Goal: Task Accomplishment & Management: Use online tool/utility

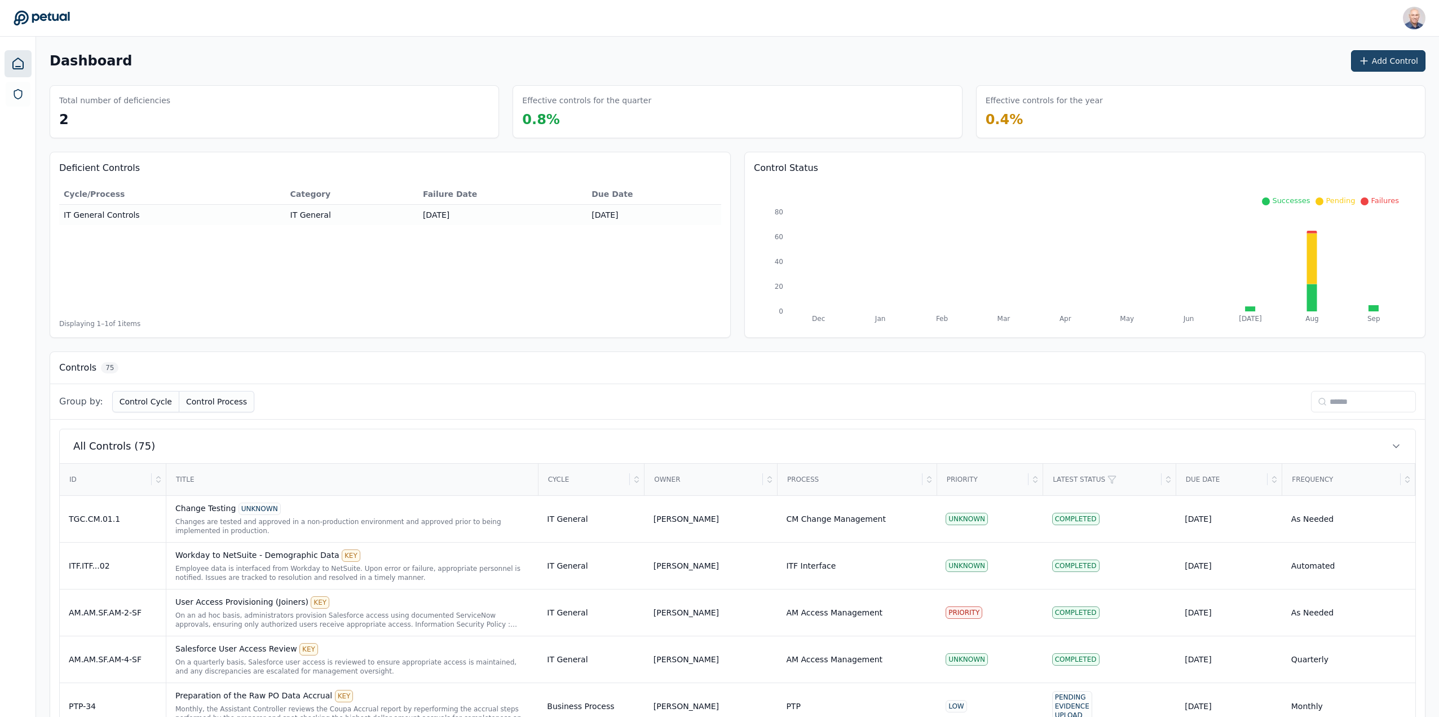
click at [1397, 57] on button "Add Control" at bounding box center [1388, 60] width 74 height 21
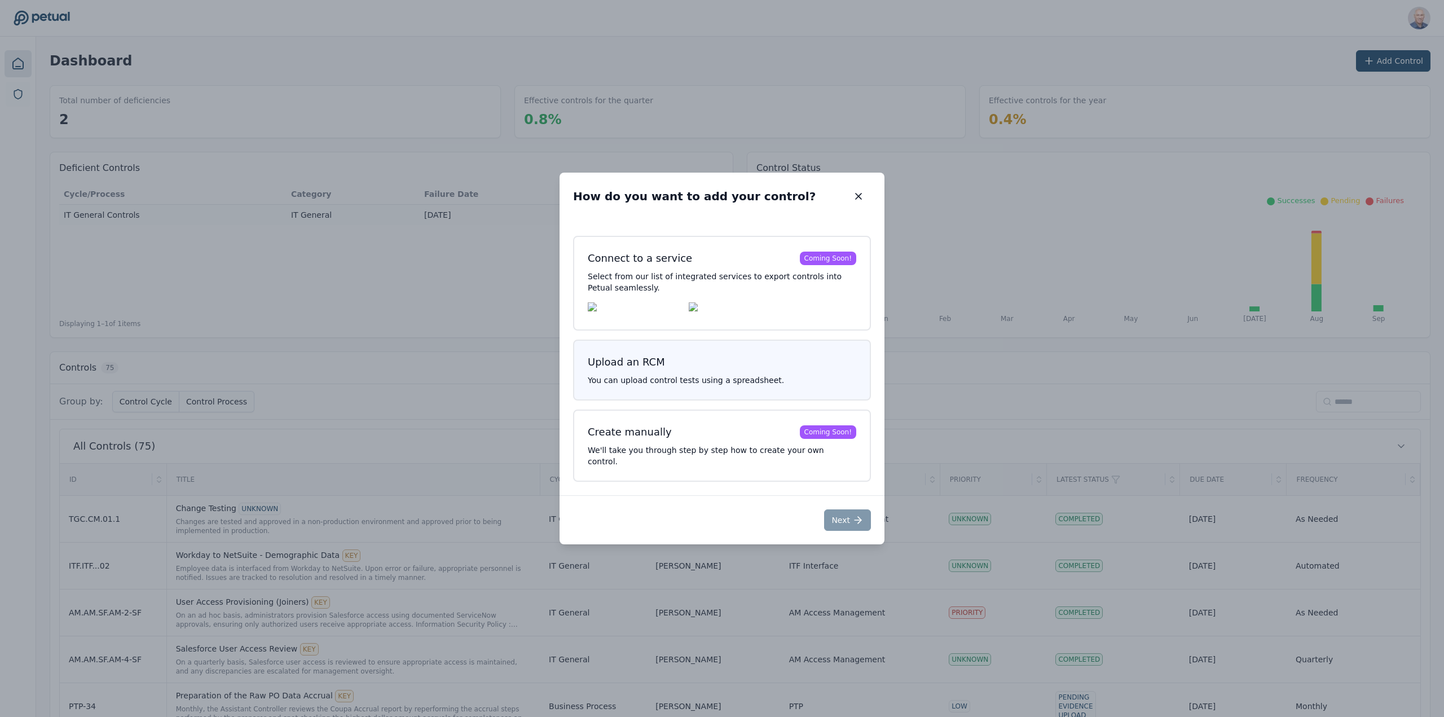
click at [715, 385] on p "You can upload control tests using a spreadsheet." at bounding box center [722, 379] width 268 height 11
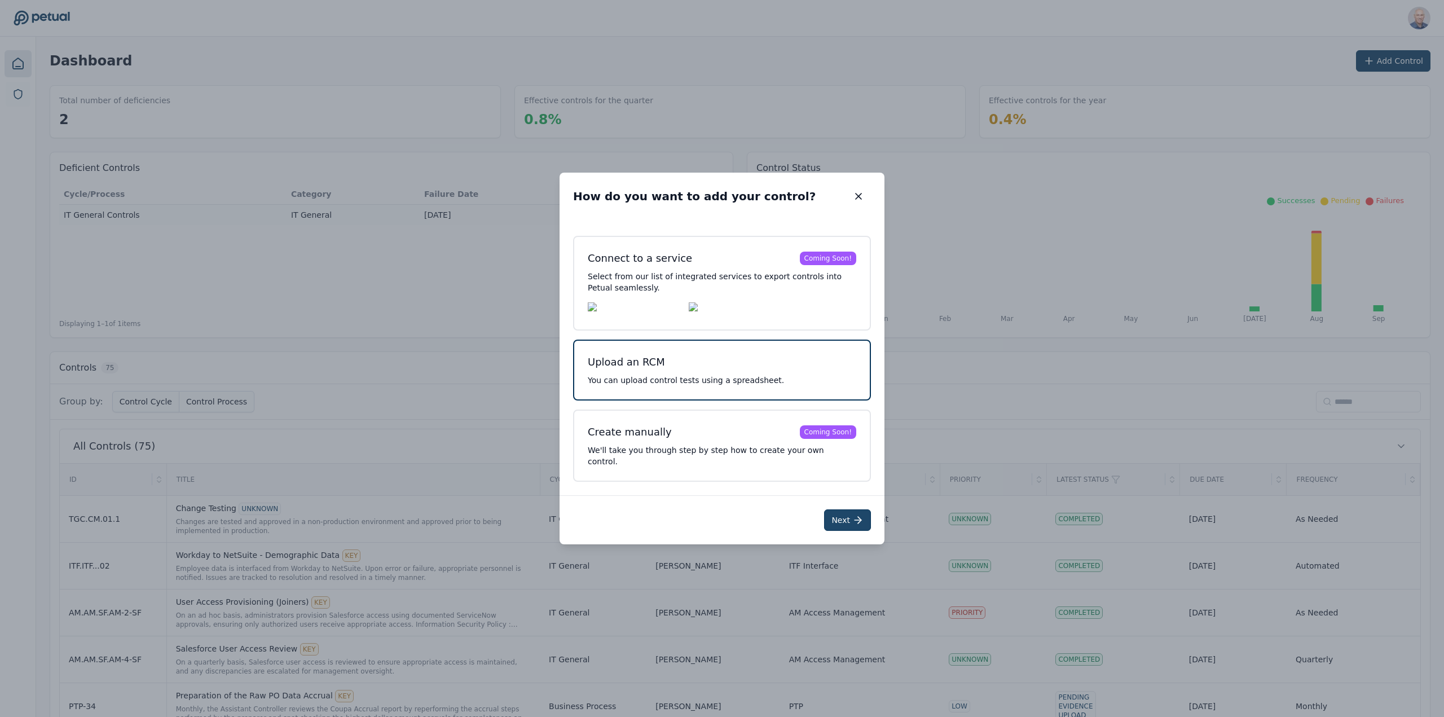
click at [854, 519] on icon at bounding box center [857, 519] width 11 height 11
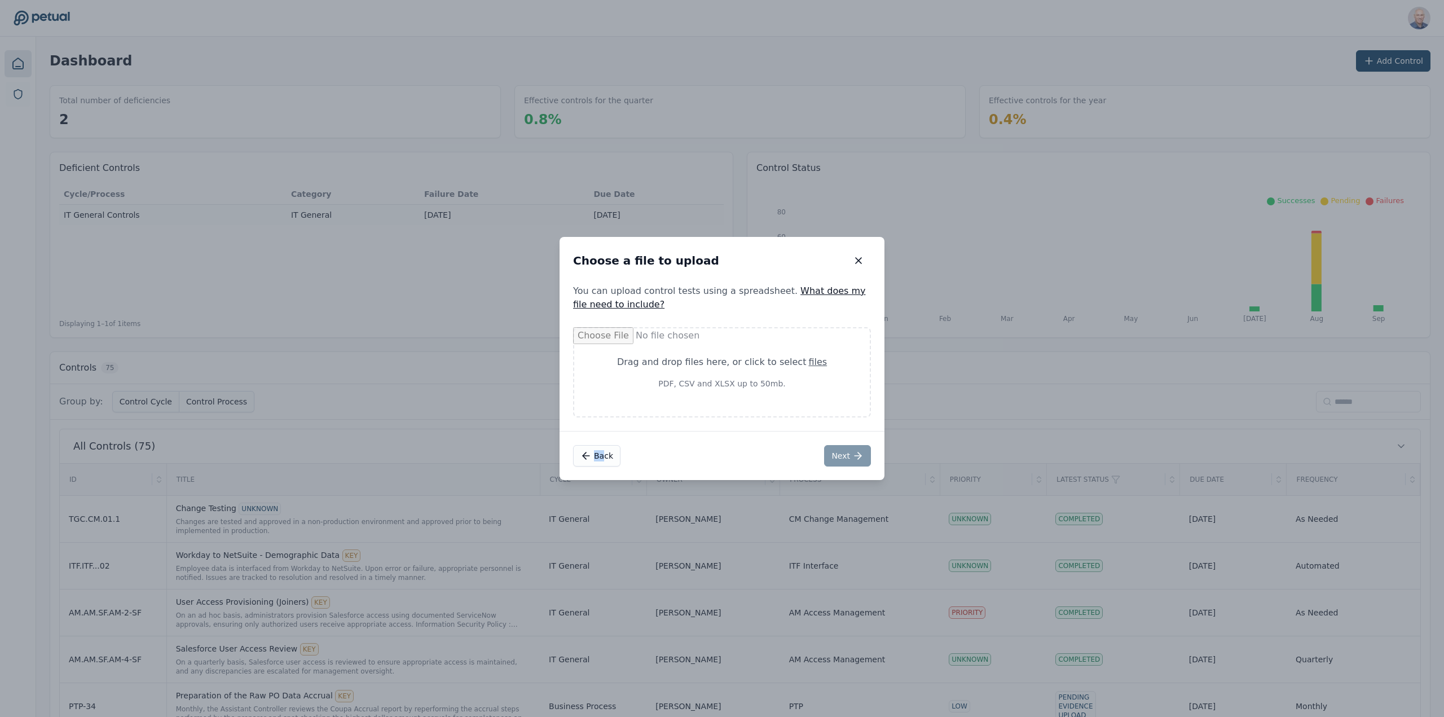
drag, startPoint x: 558, startPoint y: 672, endPoint x: 605, endPoint y: 534, distance: 146.4
click at [601, 544] on div "Choose a file to upload Choose a file to upload You can upload control tests us…" at bounding box center [722, 358] width 1444 height 717
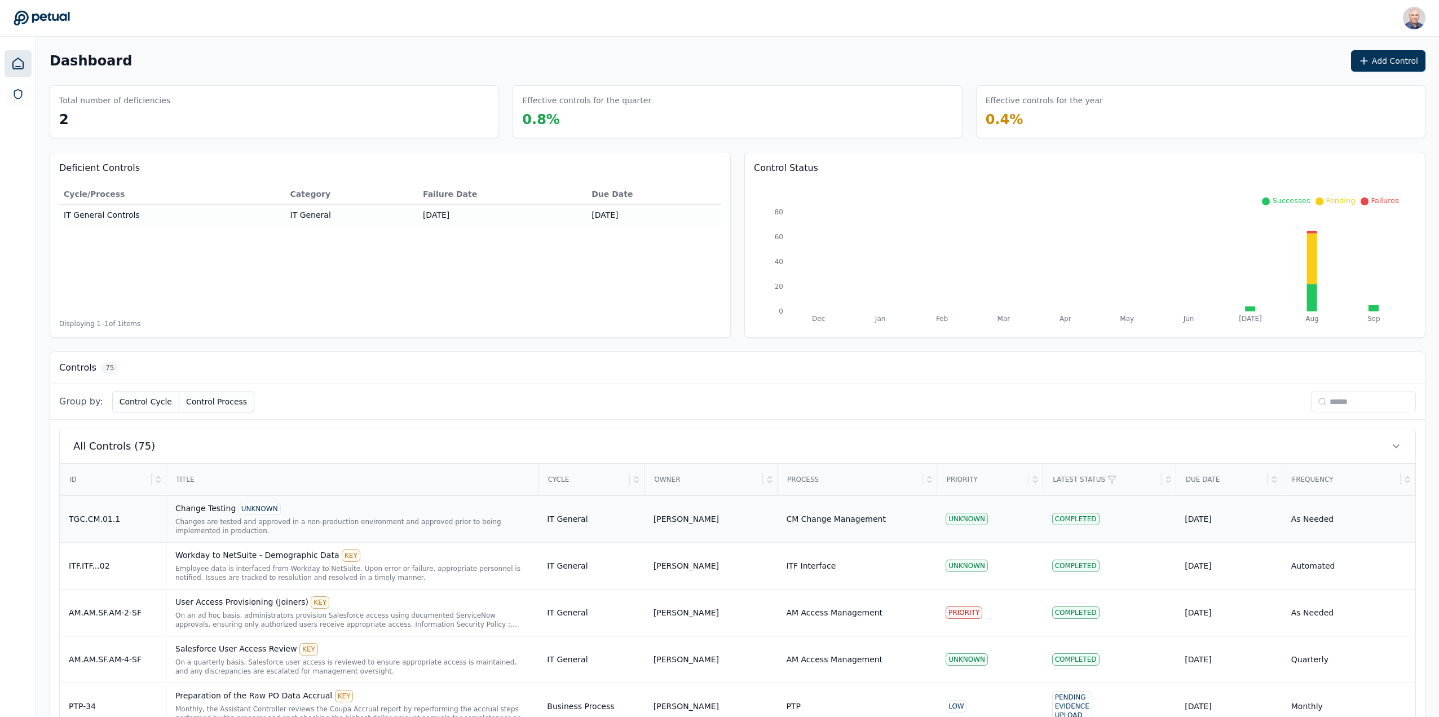
drag, startPoint x: 605, startPoint y: 534, endPoint x: 691, endPoint y: 495, distance: 94.9
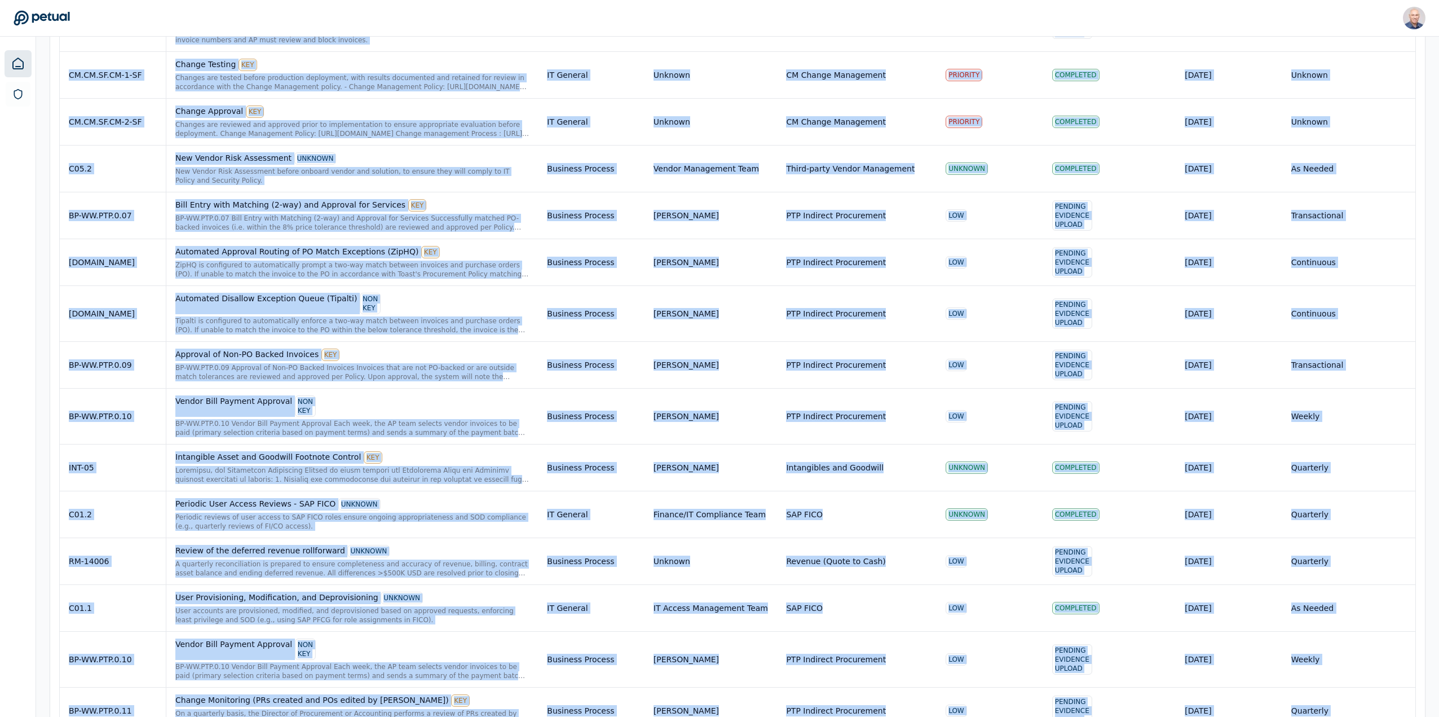
scroll to position [3392, 0]
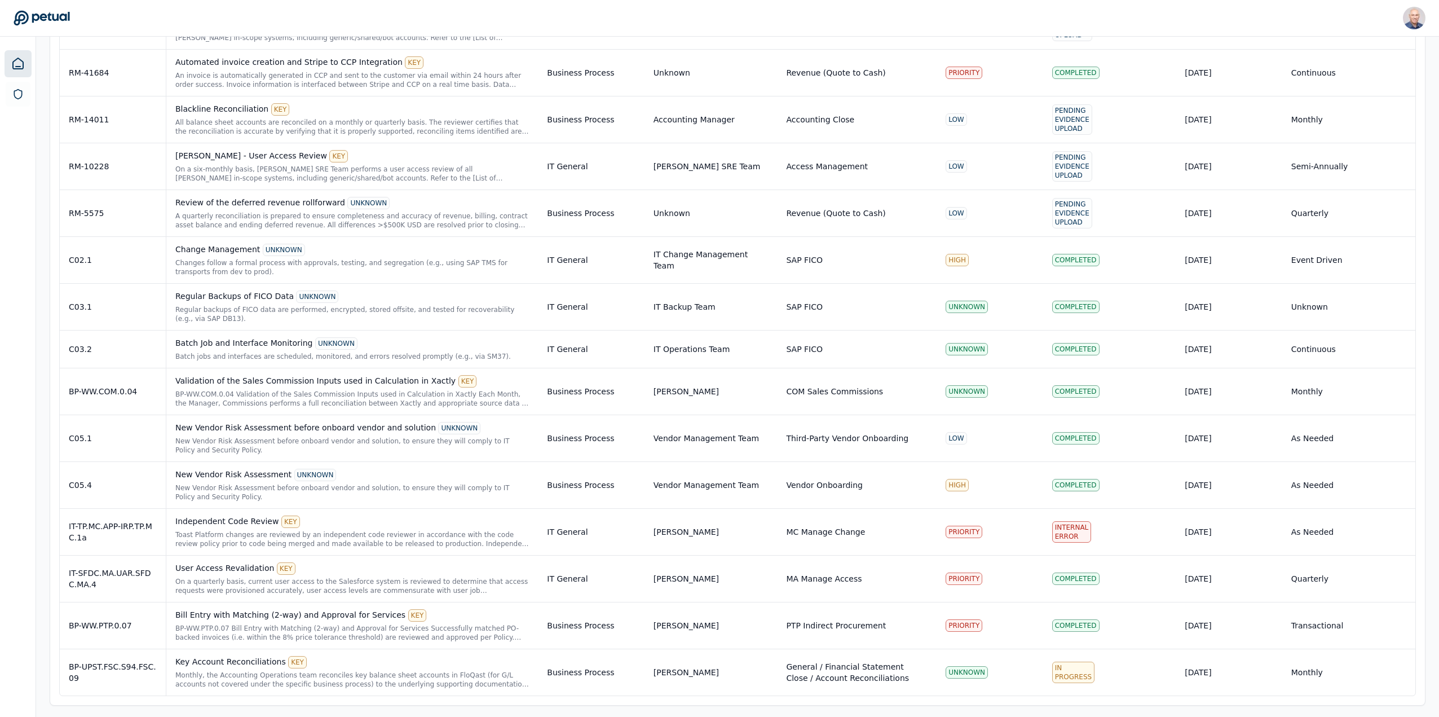
drag, startPoint x: 691, startPoint y: 495, endPoint x: 641, endPoint y: 1019, distance: 526.3
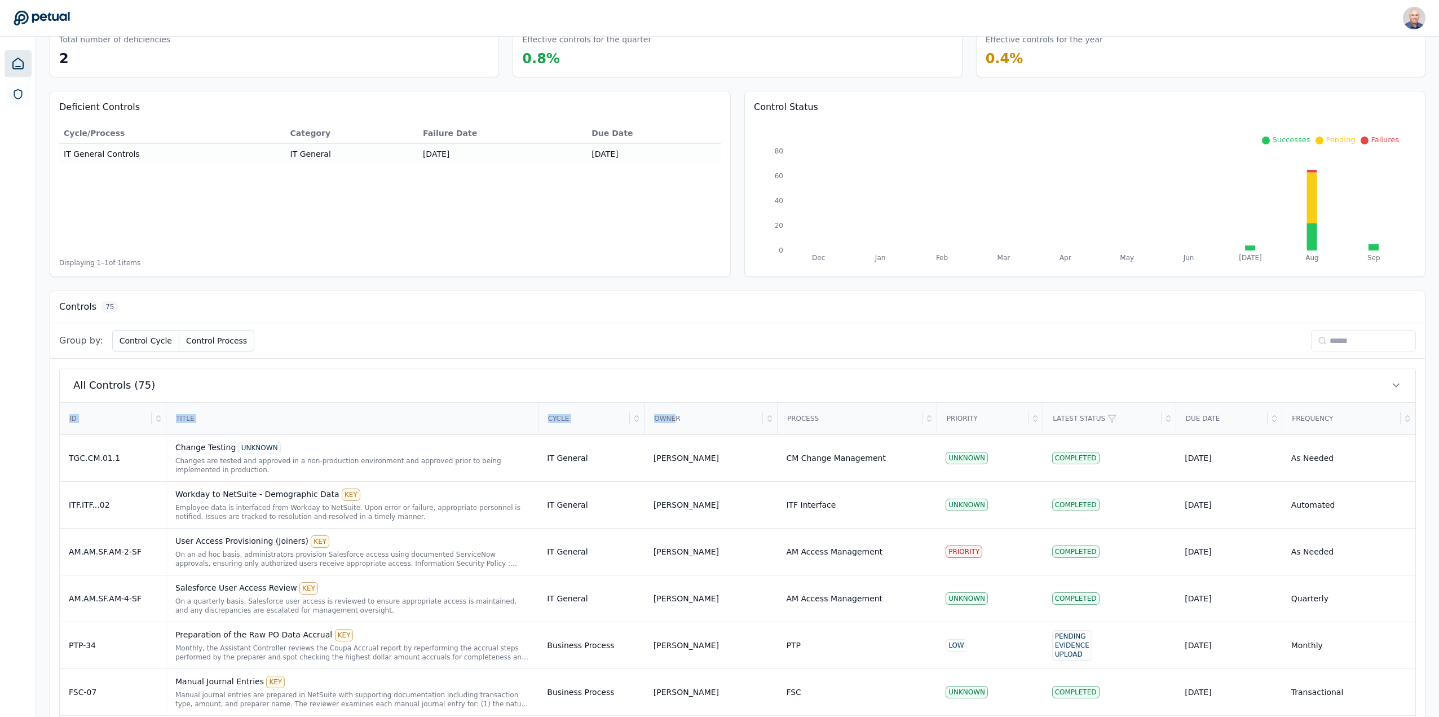
scroll to position [0, 0]
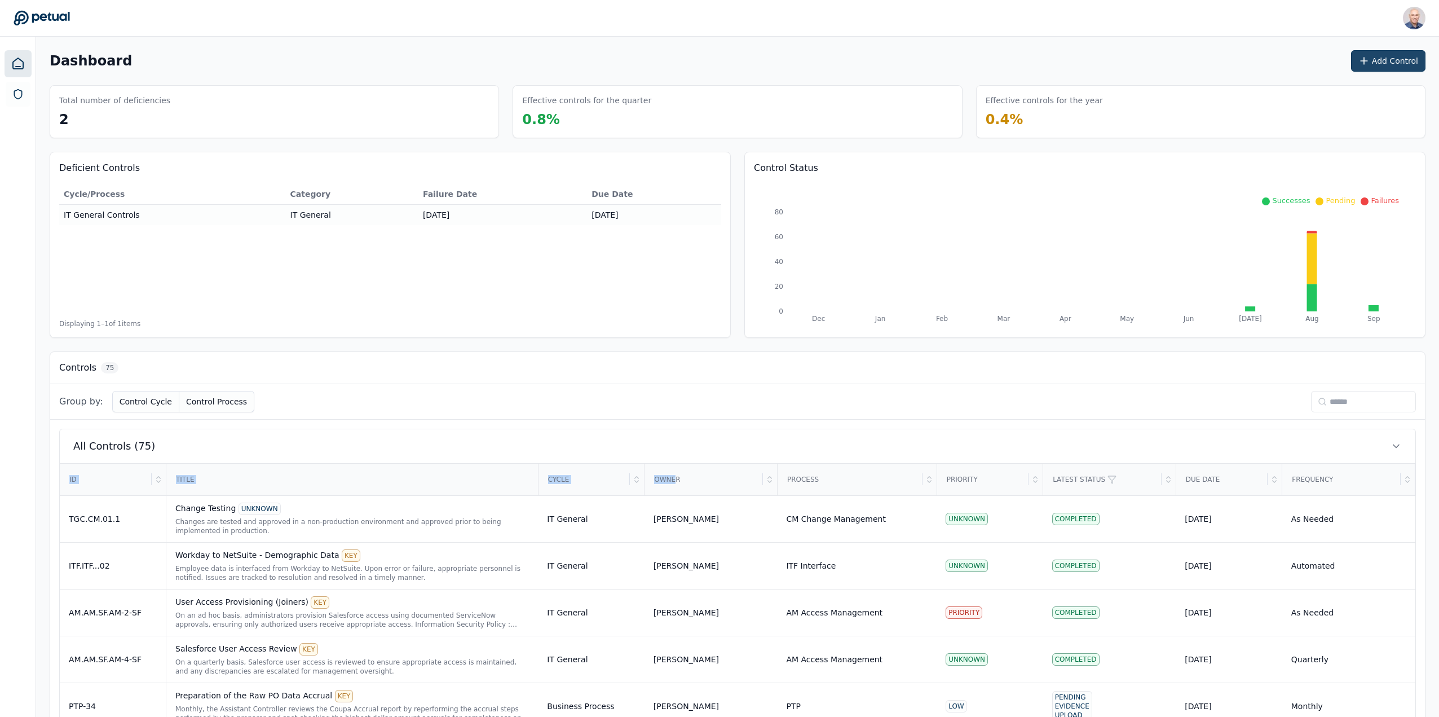
click at [1381, 61] on button "Add Control" at bounding box center [1388, 60] width 74 height 21
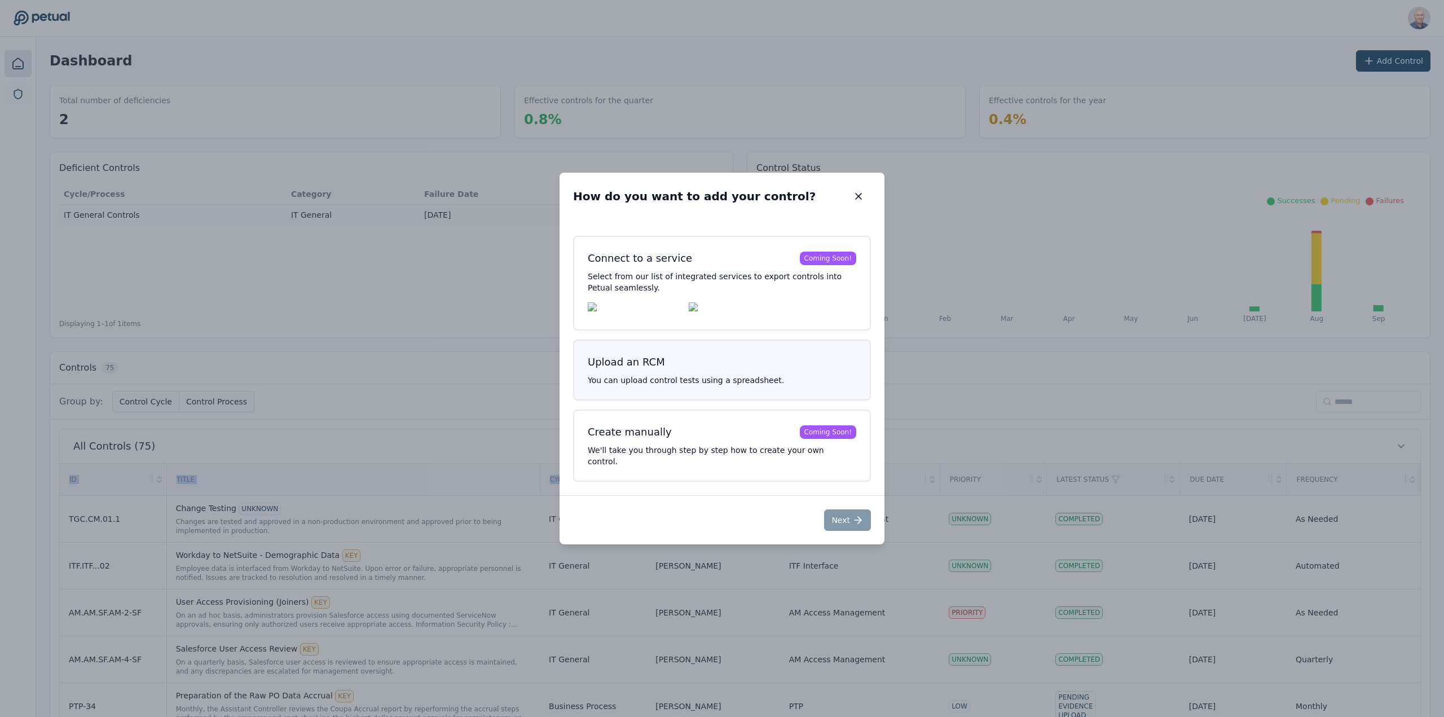
click at [645, 379] on button "Upload an RCM You can upload control tests using a spreadsheet." at bounding box center [722, 370] width 298 height 61
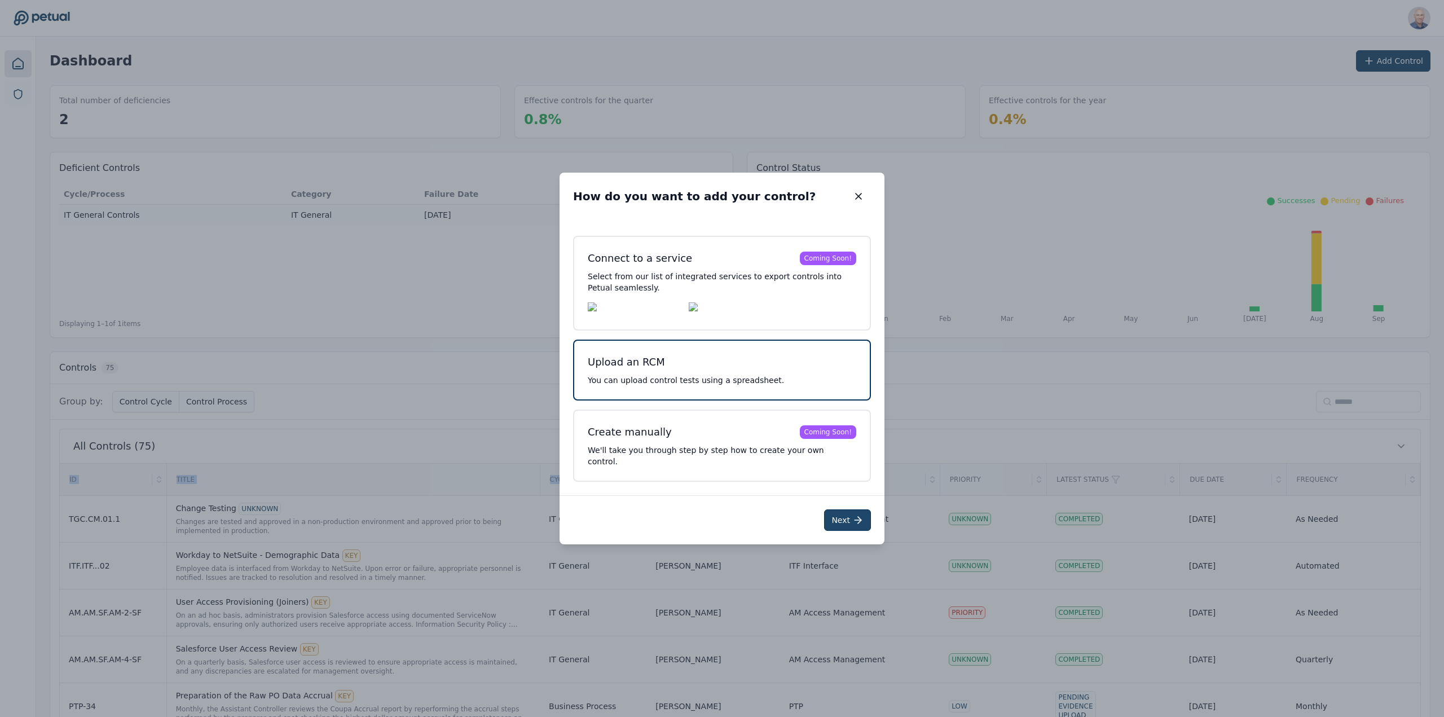
click at [843, 514] on button "Next" at bounding box center [847, 519] width 47 height 21
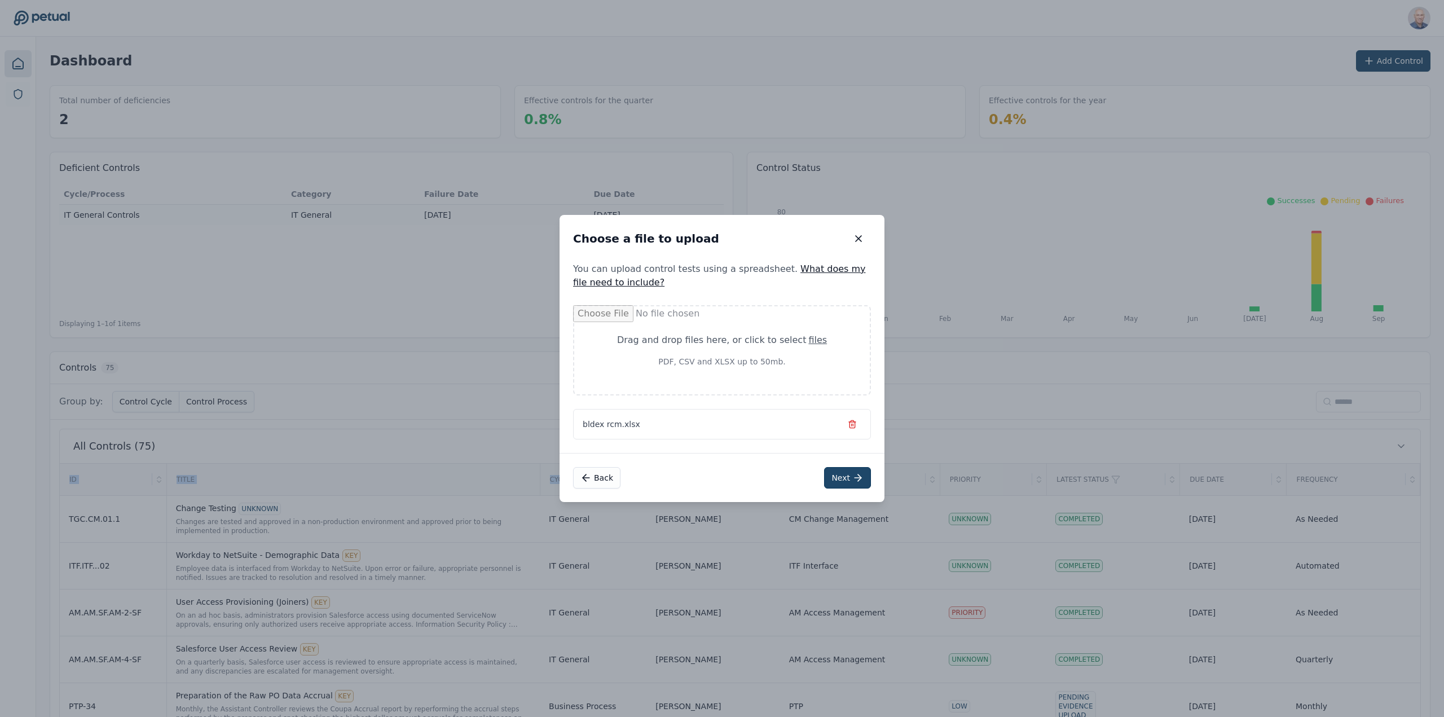
click at [848, 473] on button "Next" at bounding box center [847, 477] width 47 height 21
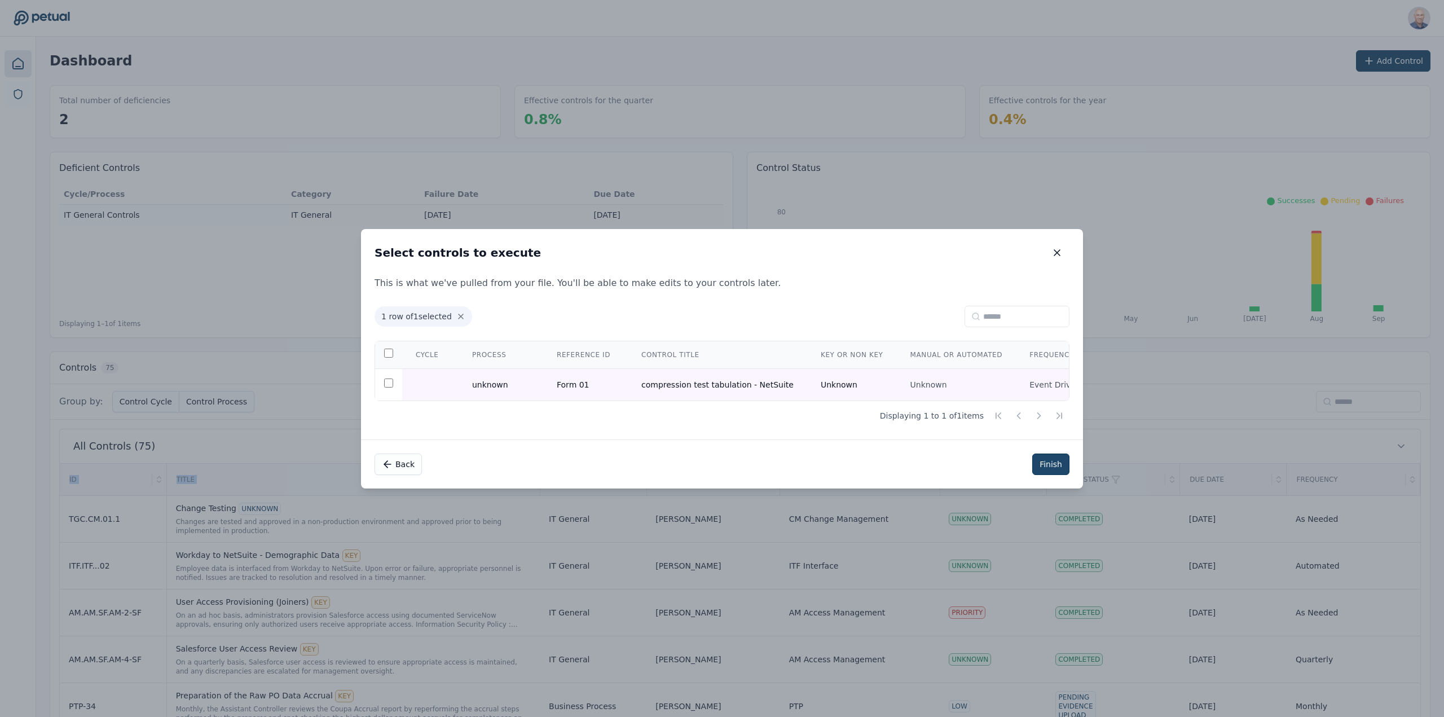
click at [1049, 461] on button "Finish" at bounding box center [1050, 463] width 37 height 21
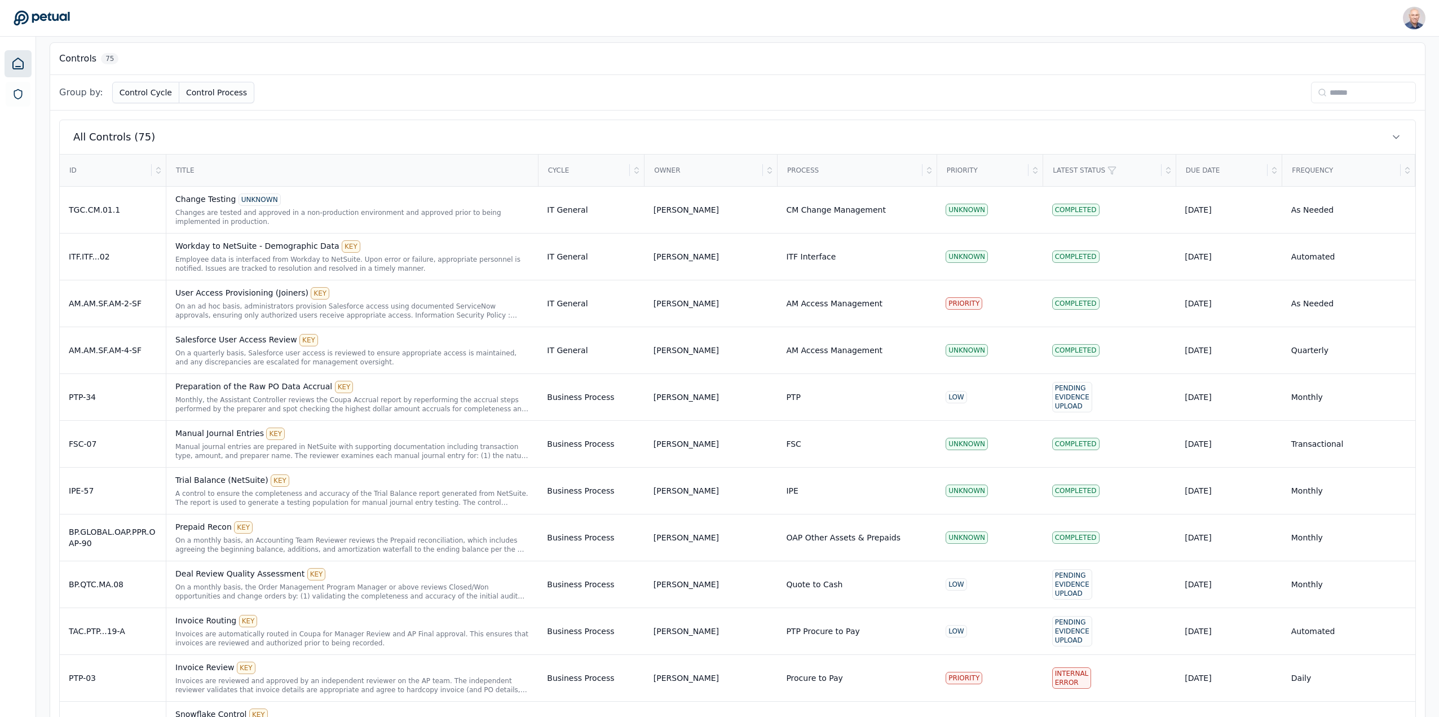
scroll to position [338, 0]
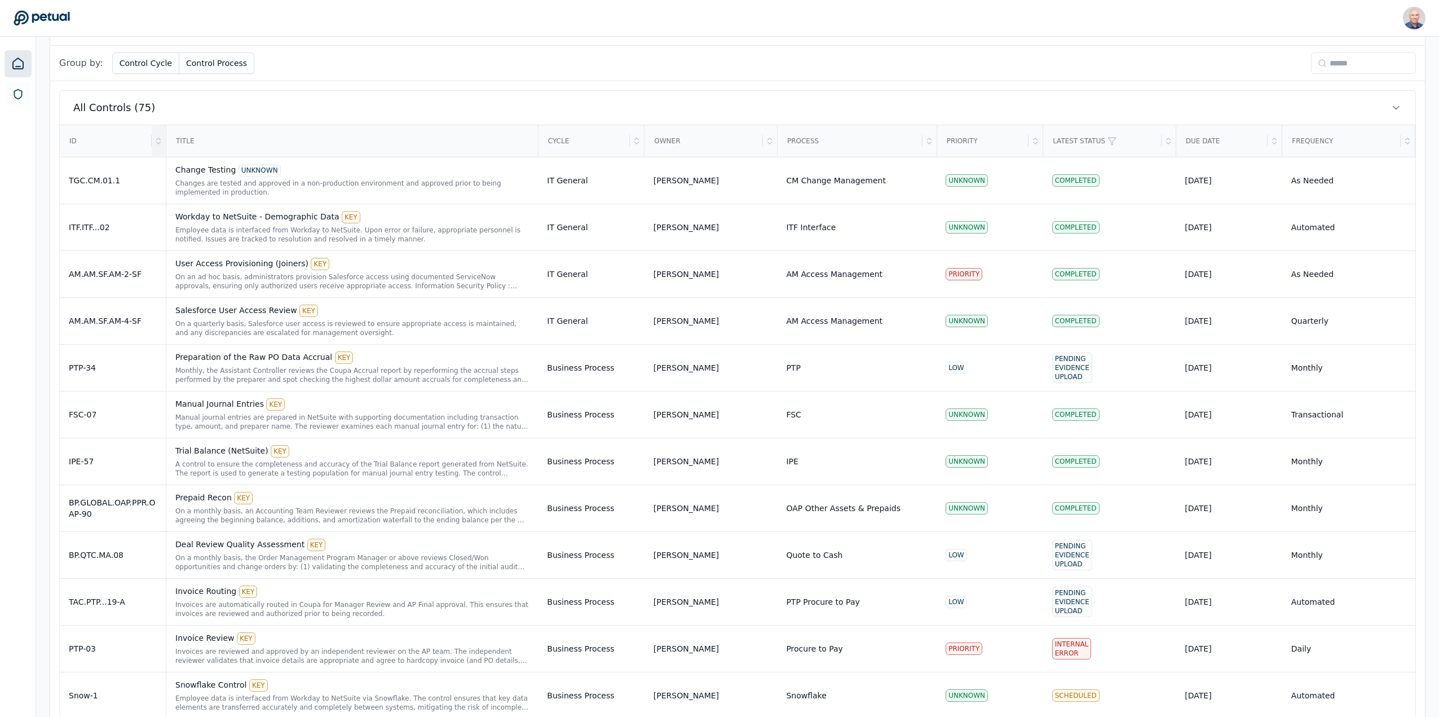
click at [157, 139] on icon at bounding box center [159, 139] width 4 height 2
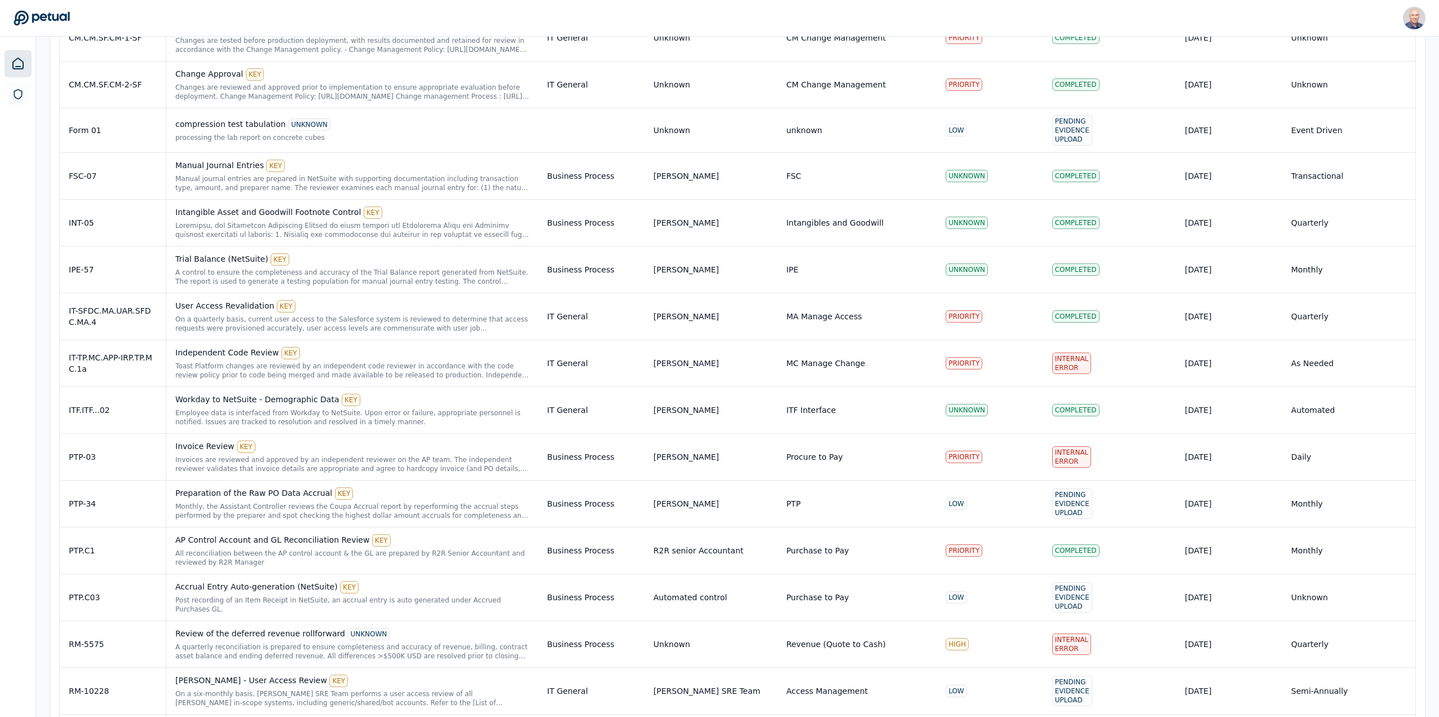
scroll to position [2594, 0]
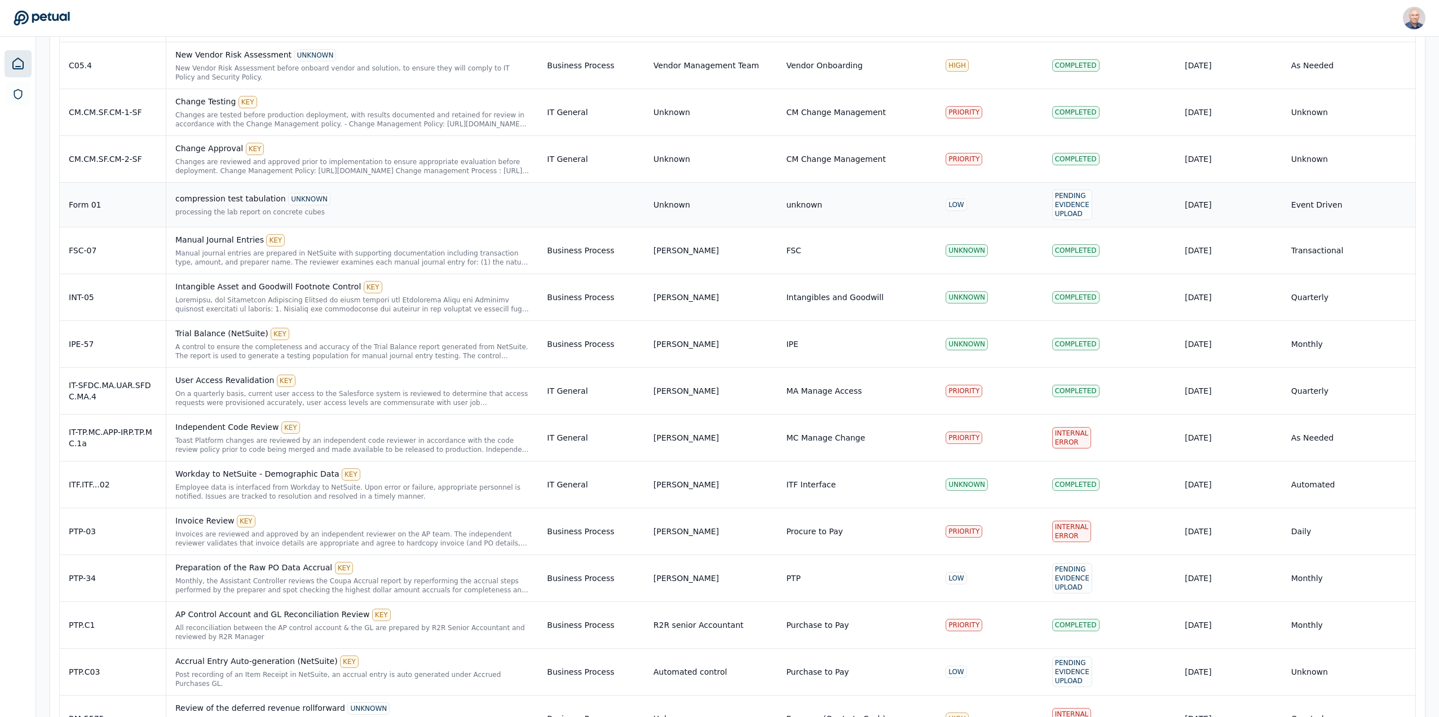
click at [222, 200] on div "compression test tabulation UNKNOWN" at bounding box center [352, 199] width 354 height 12
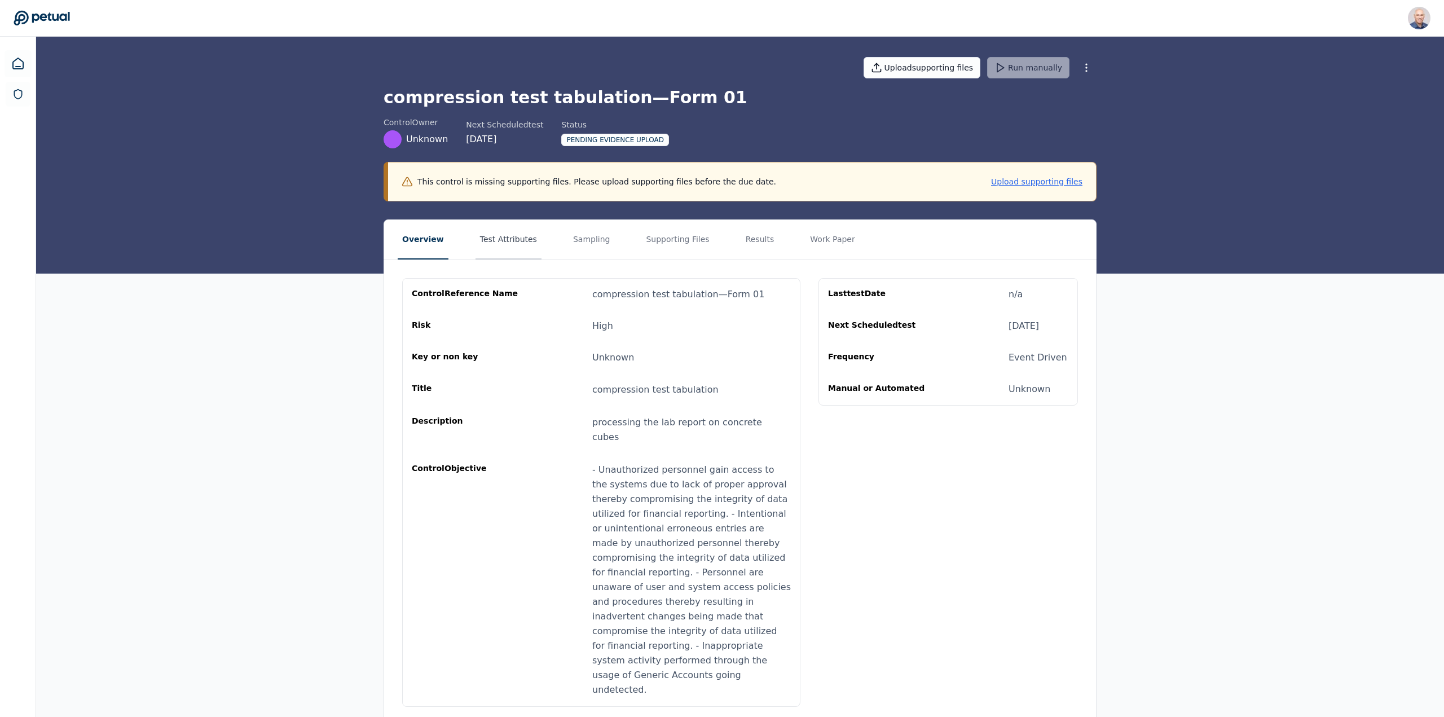
click at [498, 238] on button "Test Attributes" at bounding box center [508, 239] width 66 height 39
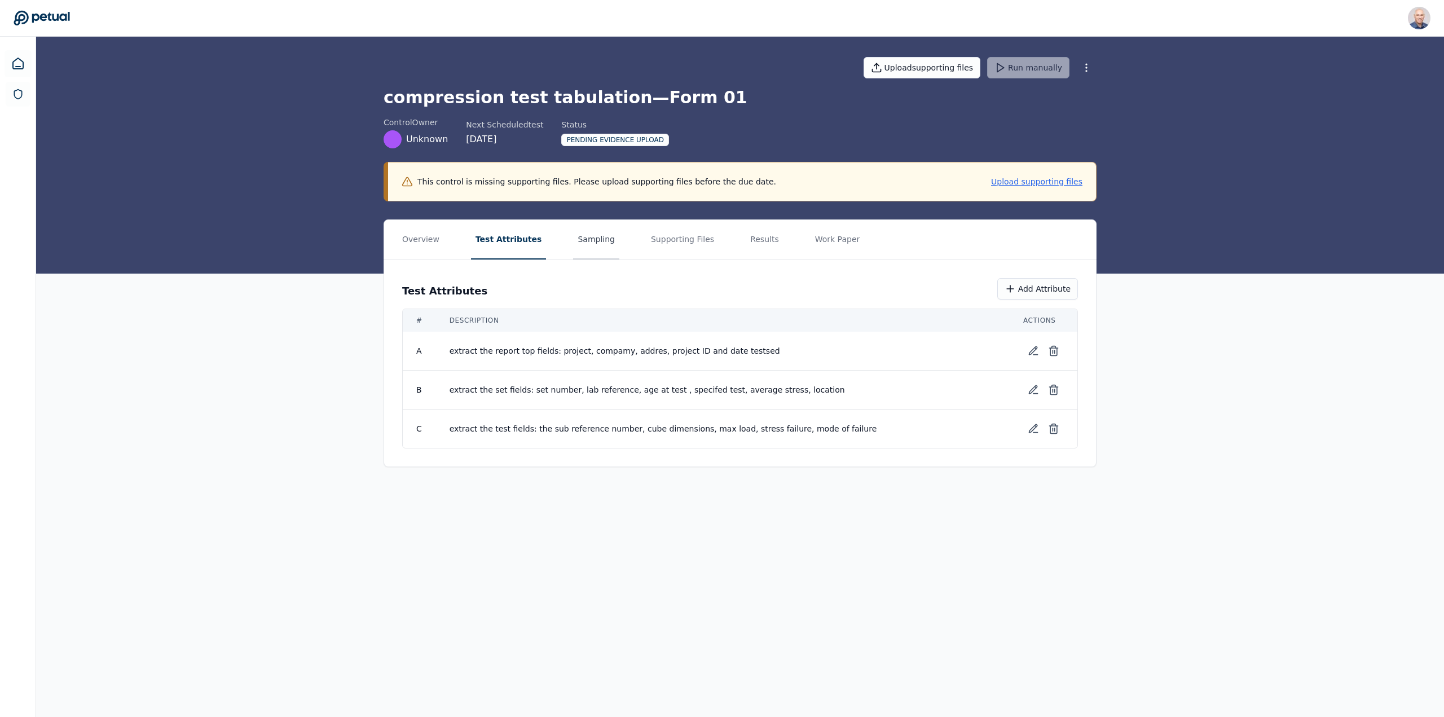
click at [573, 237] on button "Sampling" at bounding box center [596, 239] width 46 height 39
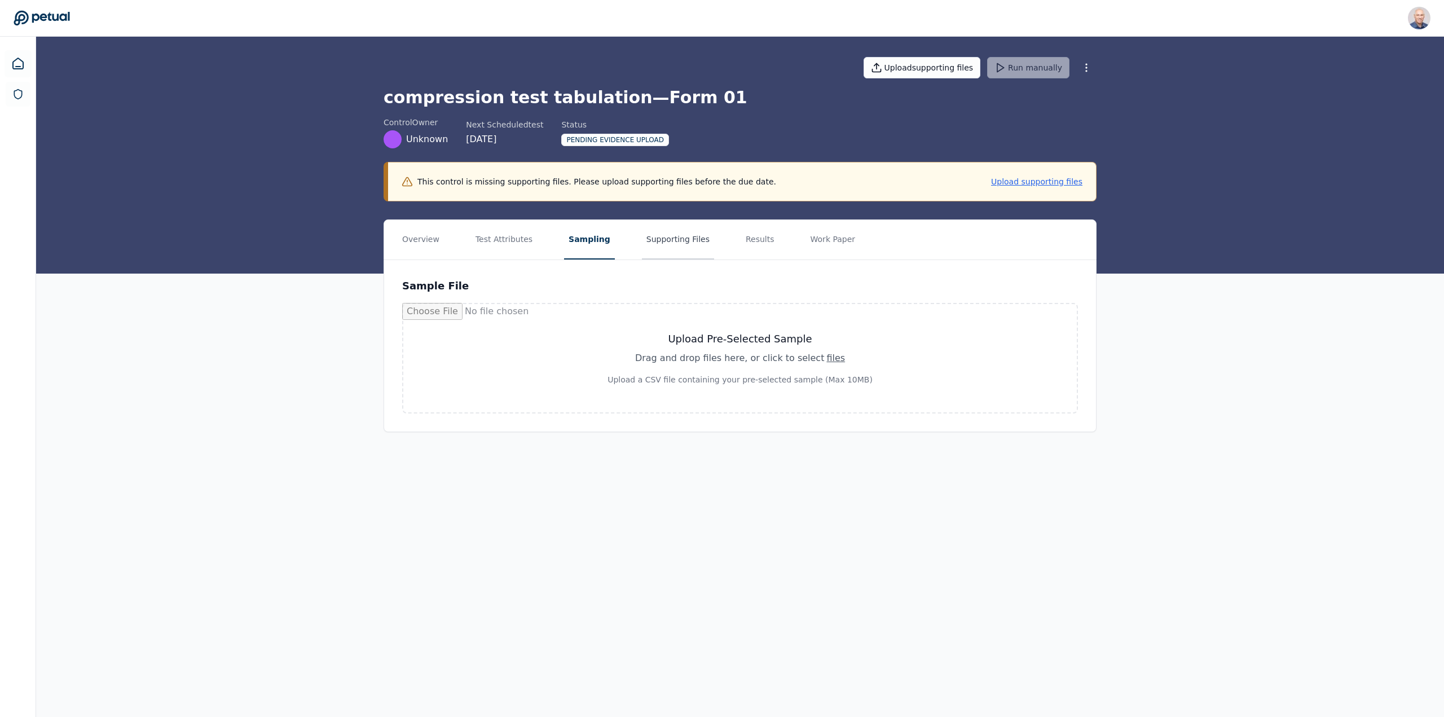
click at [656, 237] on button "Supporting Files" at bounding box center [678, 239] width 72 height 39
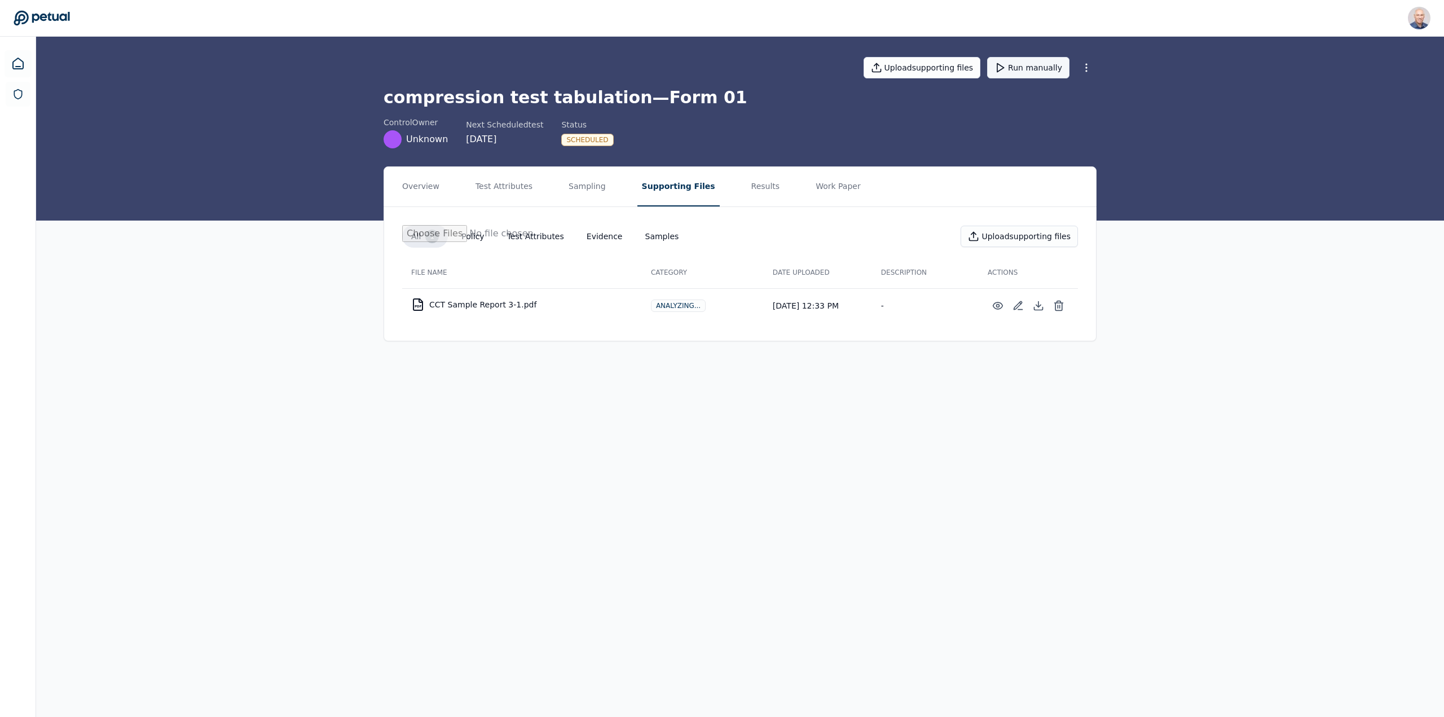
click at [1032, 67] on button "Run manually" at bounding box center [1028, 67] width 82 height 21
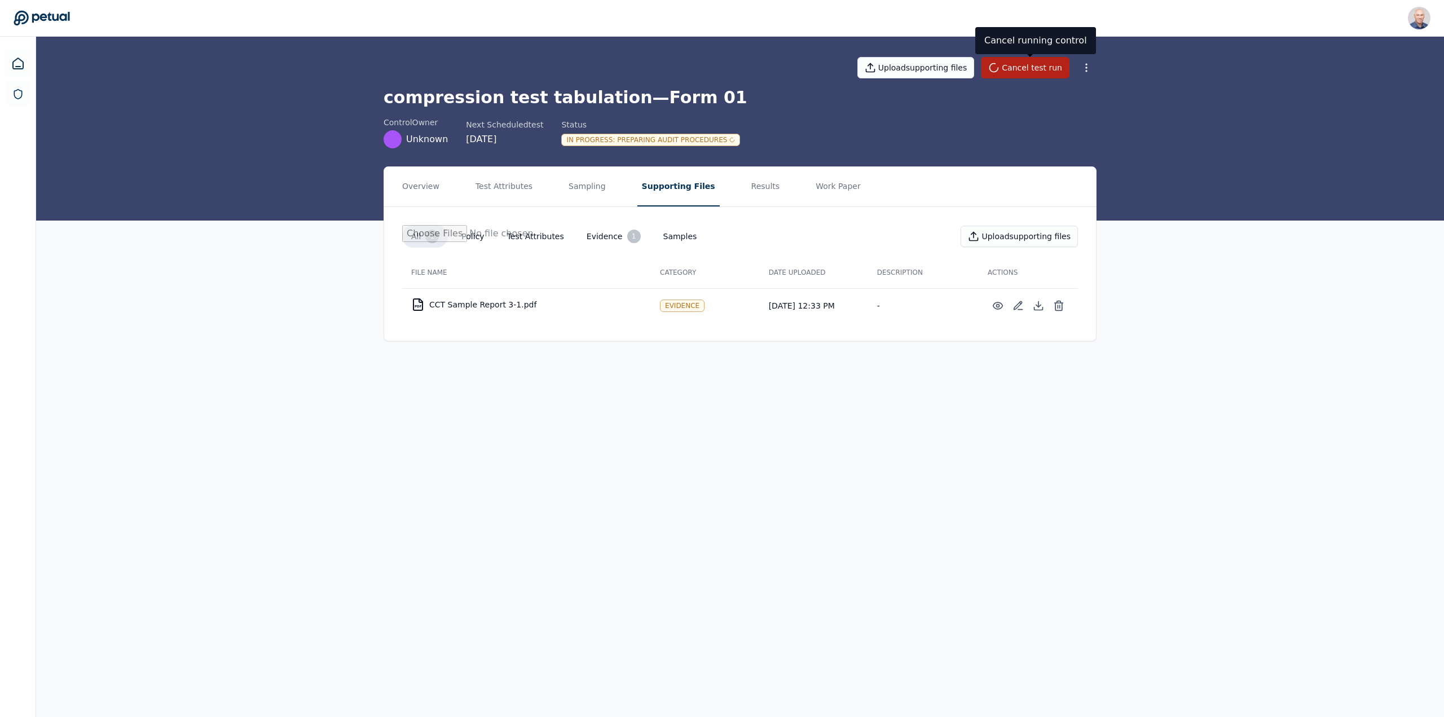
click at [661, 139] on div "In Progress : Preparing Audit Procedures" at bounding box center [650, 140] width 179 height 12
click at [762, 78] on div "Upload supporting files Cancel test run" at bounding box center [739, 67] width 713 height 39
click at [747, 184] on button "Results" at bounding box center [766, 186] width 38 height 39
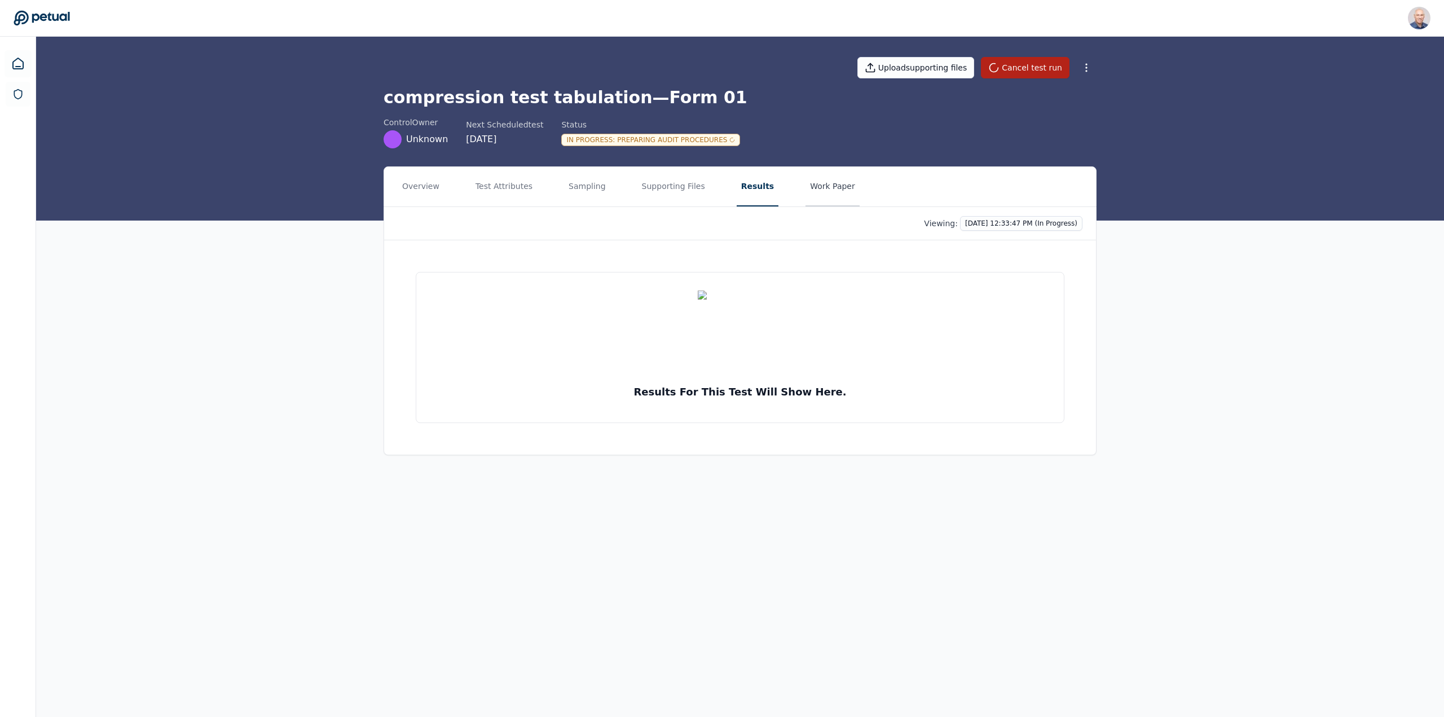
click at [805, 188] on button "Work Paper" at bounding box center [832, 186] width 54 height 39
click at [737, 183] on button "Results" at bounding box center [756, 186] width 38 height 39
click at [655, 184] on button "Supporting Files" at bounding box center [673, 186] width 72 height 39
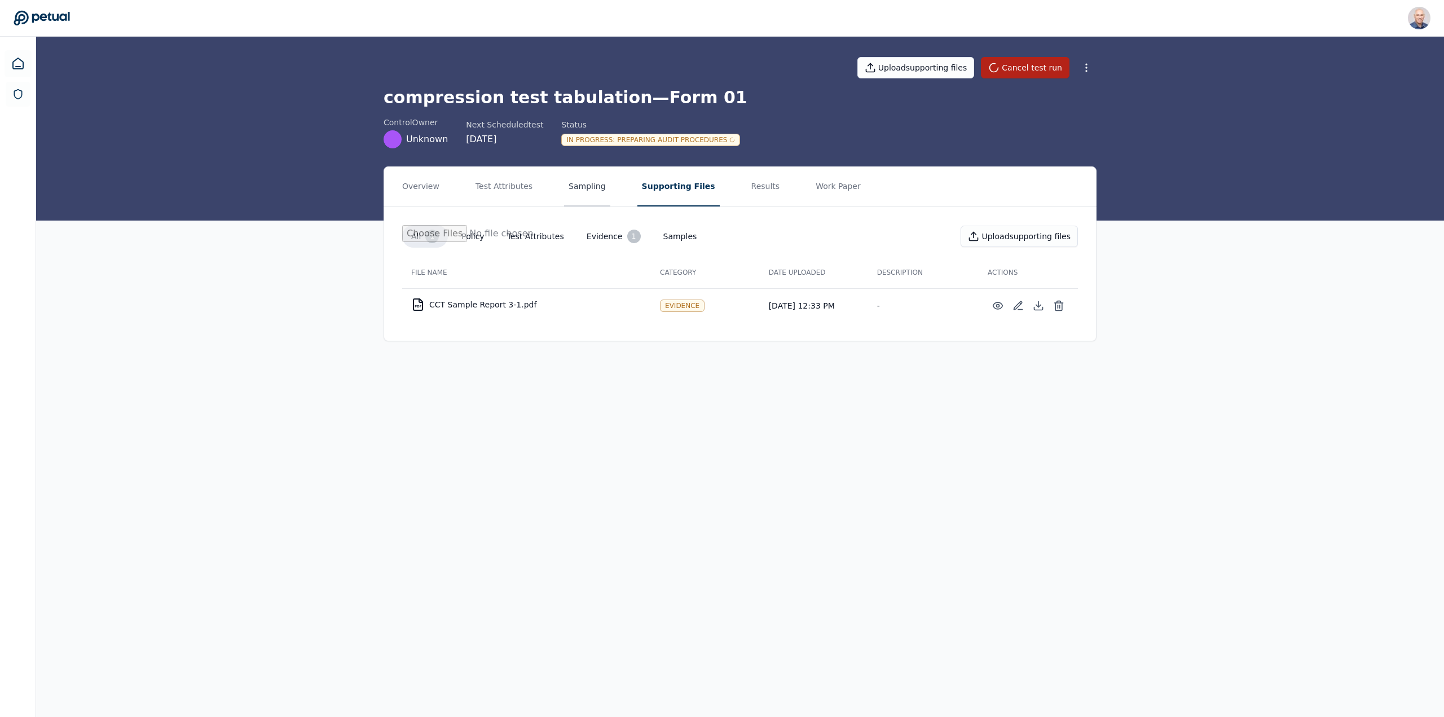
click at [572, 182] on button "Sampling" at bounding box center [587, 186] width 46 height 39
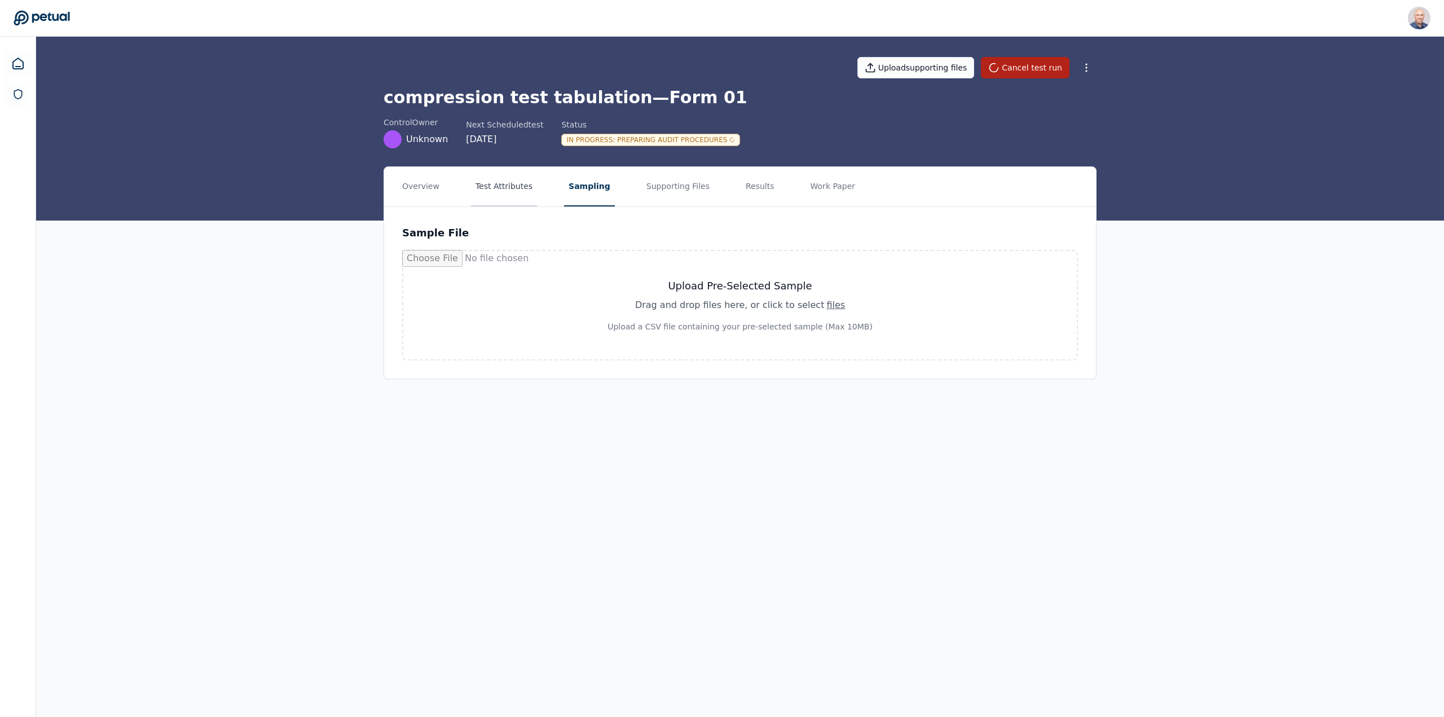
click at [504, 183] on button "Test Attributes" at bounding box center [504, 186] width 66 height 39
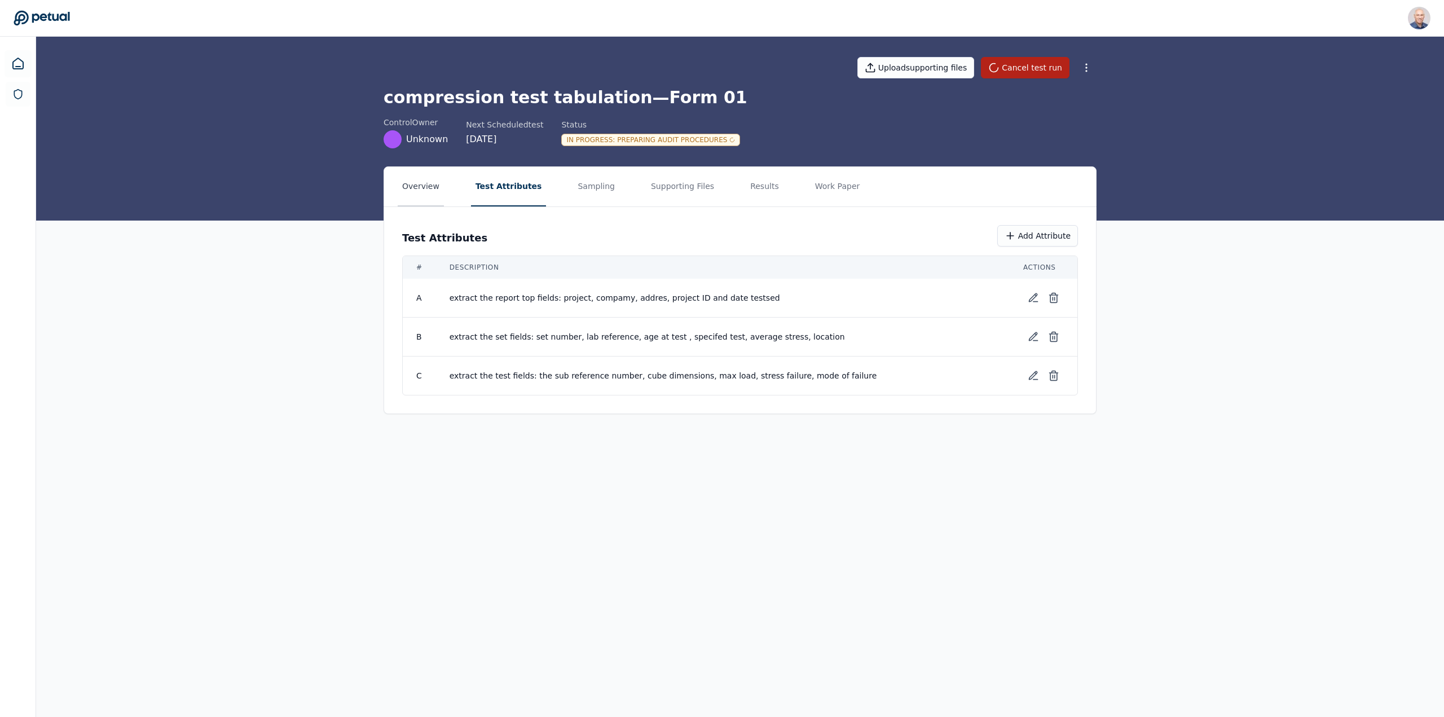
click at [414, 187] on button "Overview" at bounding box center [421, 186] width 46 height 39
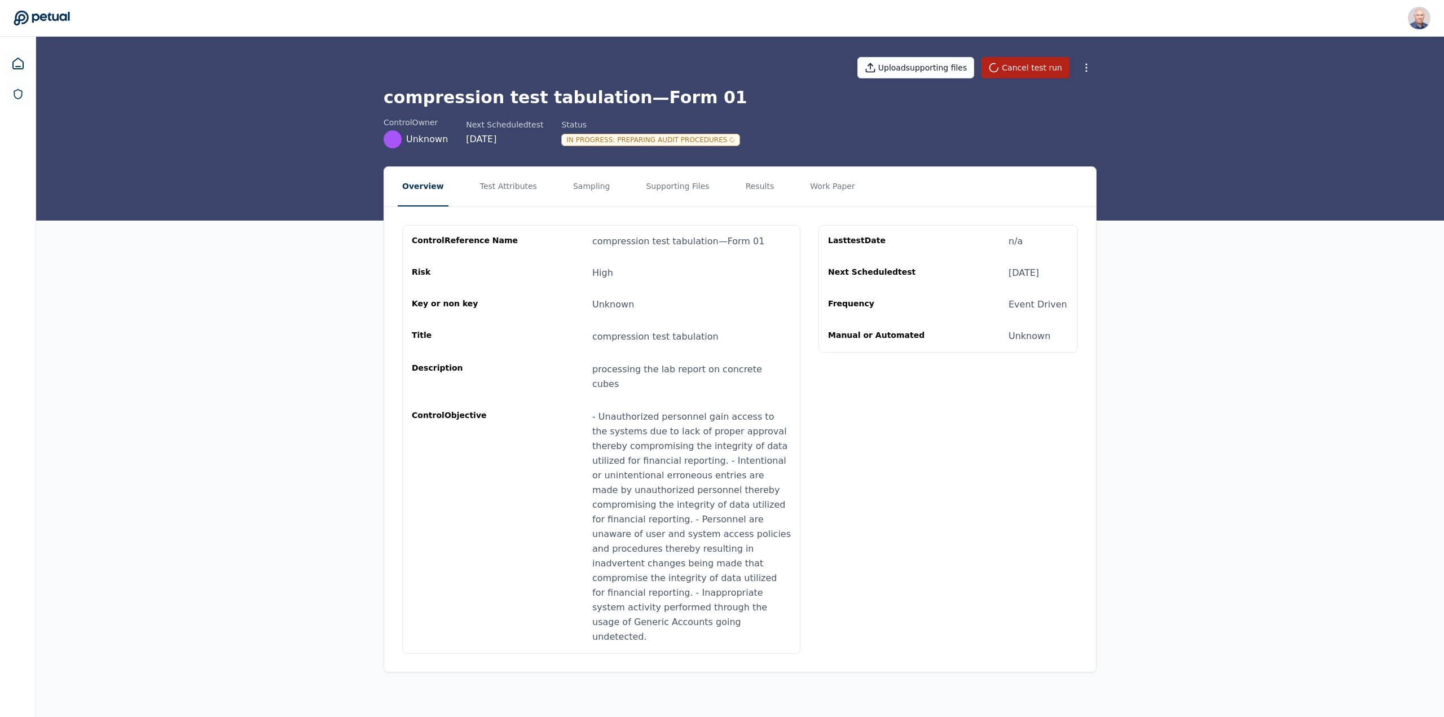
click at [671, 141] on div "In Progress : Preparing Audit Procedures" at bounding box center [650, 140] width 179 height 12
click at [268, 346] on div "Overview Test Attributes Sampling Supporting Files Results Work Paper control R…" at bounding box center [740, 428] width 1408 height 524
click at [635, 143] on div "In Progress : Testing Control (0/3)" at bounding box center [636, 140] width 151 height 12
click at [636, 143] on div "In Progress : Testing Control (0/3)" at bounding box center [636, 140] width 151 height 12
click at [741, 183] on button "Results" at bounding box center [760, 186] width 38 height 39
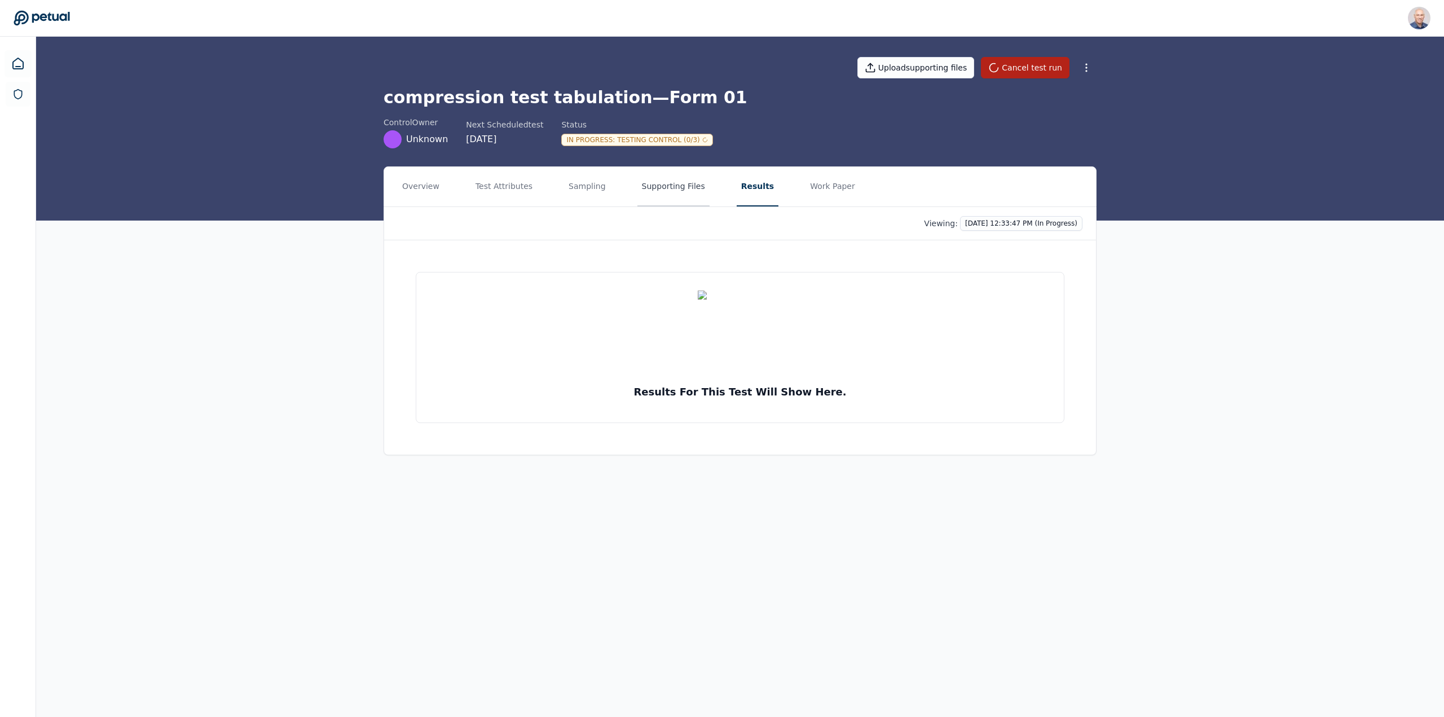
click at [645, 186] on button "Supporting Files" at bounding box center [673, 186] width 72 height 39
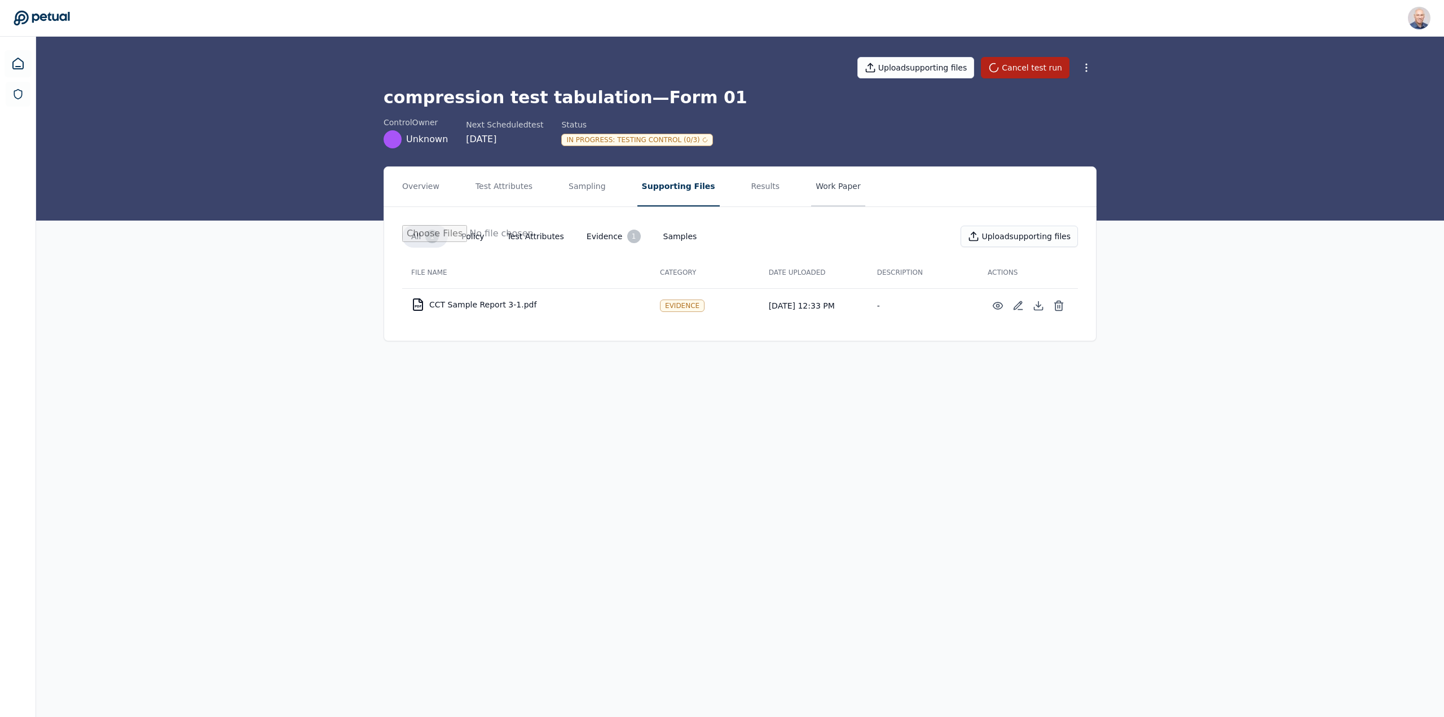
click at [825, 182] on button "Work Paper" at bounding box center [838, 186] width 54 height 39
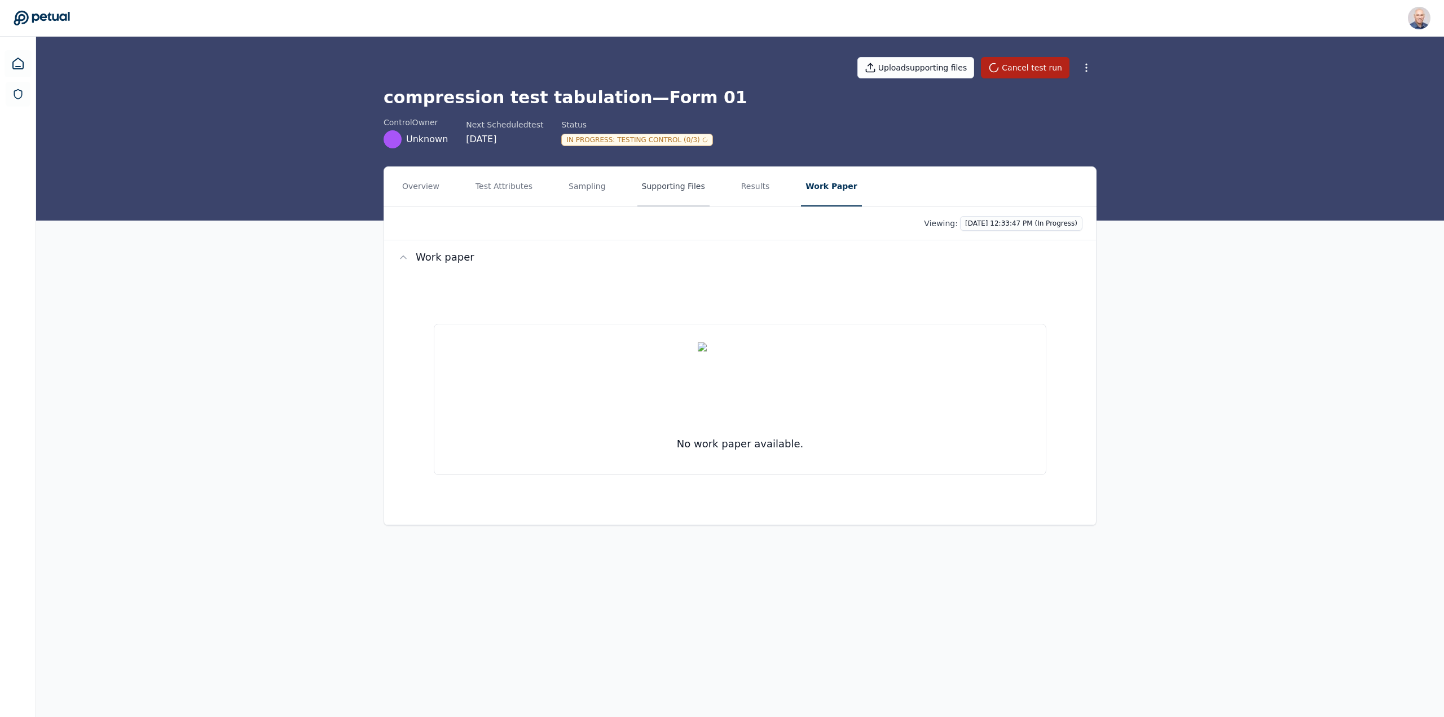
click at [659, 180] on button "Supporting Files" at bounding box center [673, 186] width 72 height 39
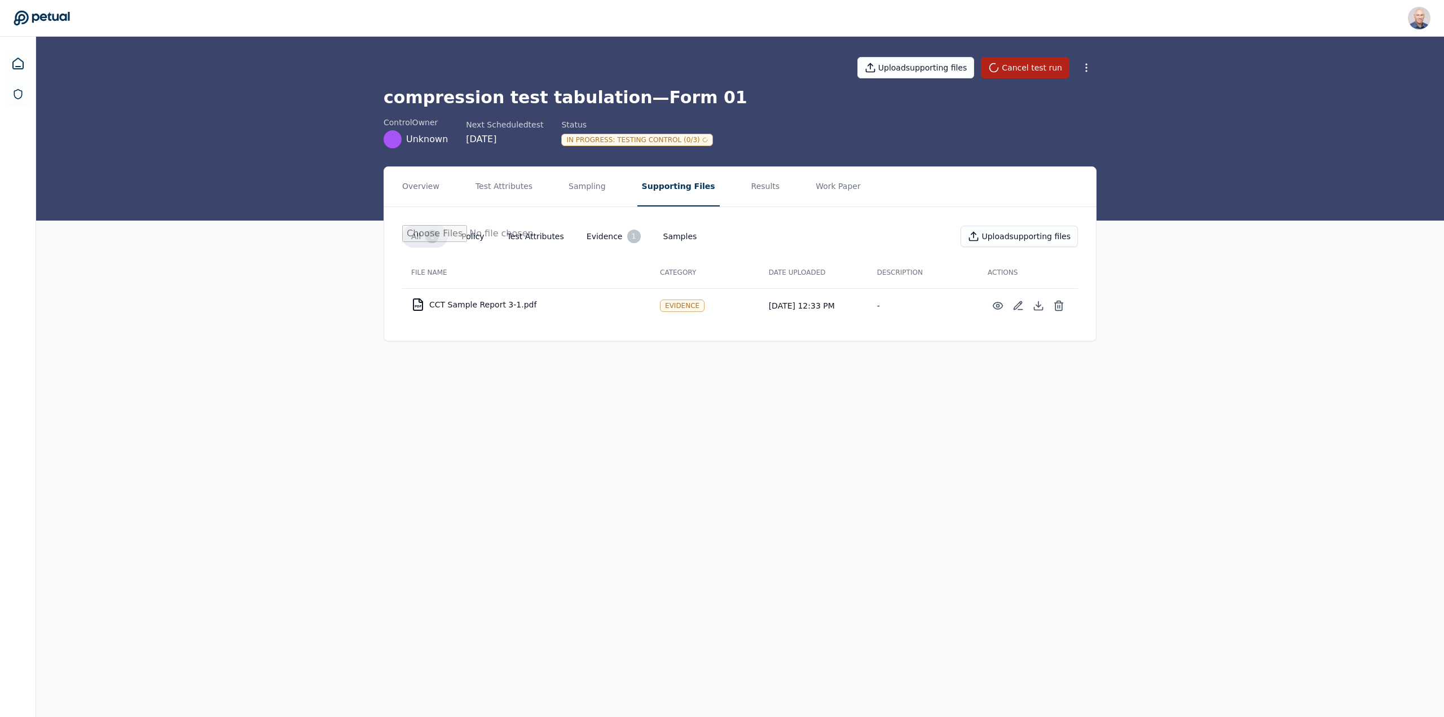
click at [679, 310] on div "Evidence" at bounding box center [682, 305] width 45 height 12
click at [993, 306] on icon at bounding box center [998, 305] width 10 height 7
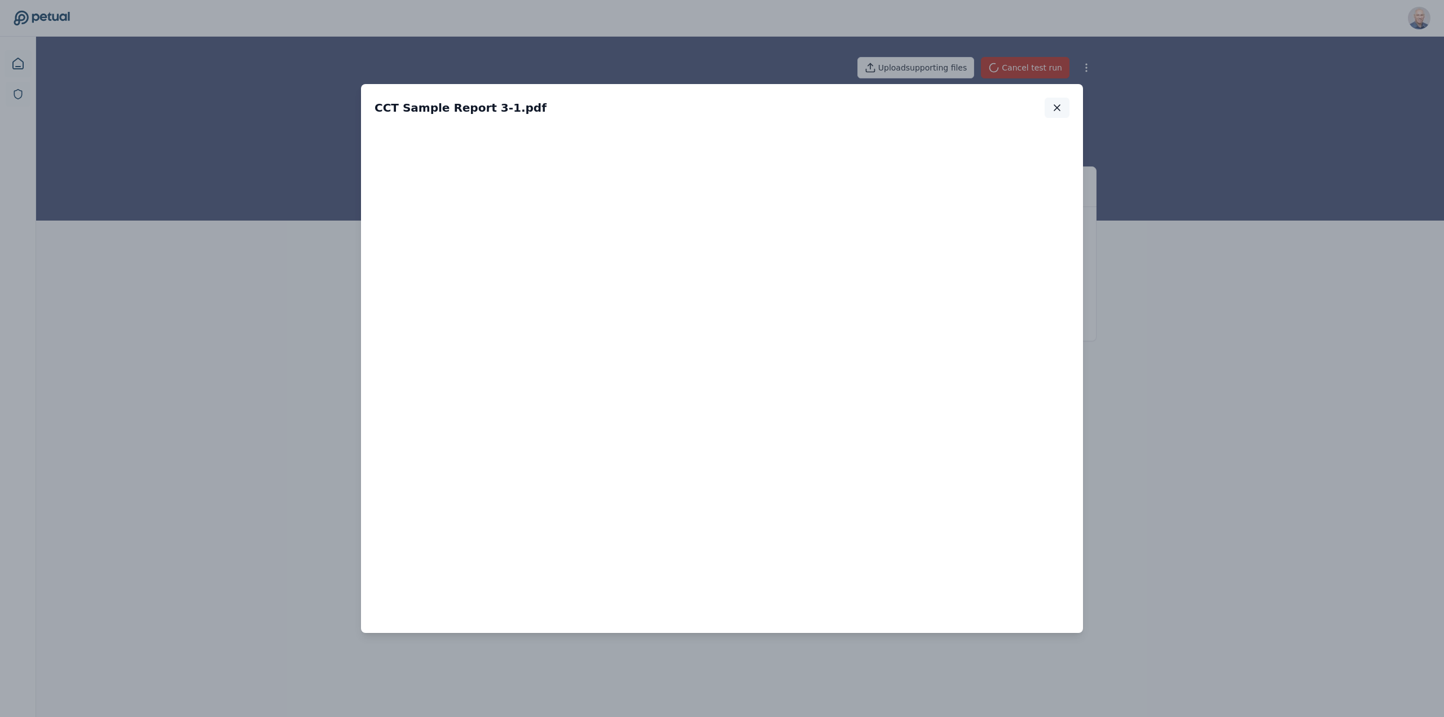
click at [1057, 105] on icon "button" at bounding box center [1056, 107] width 11 height 11
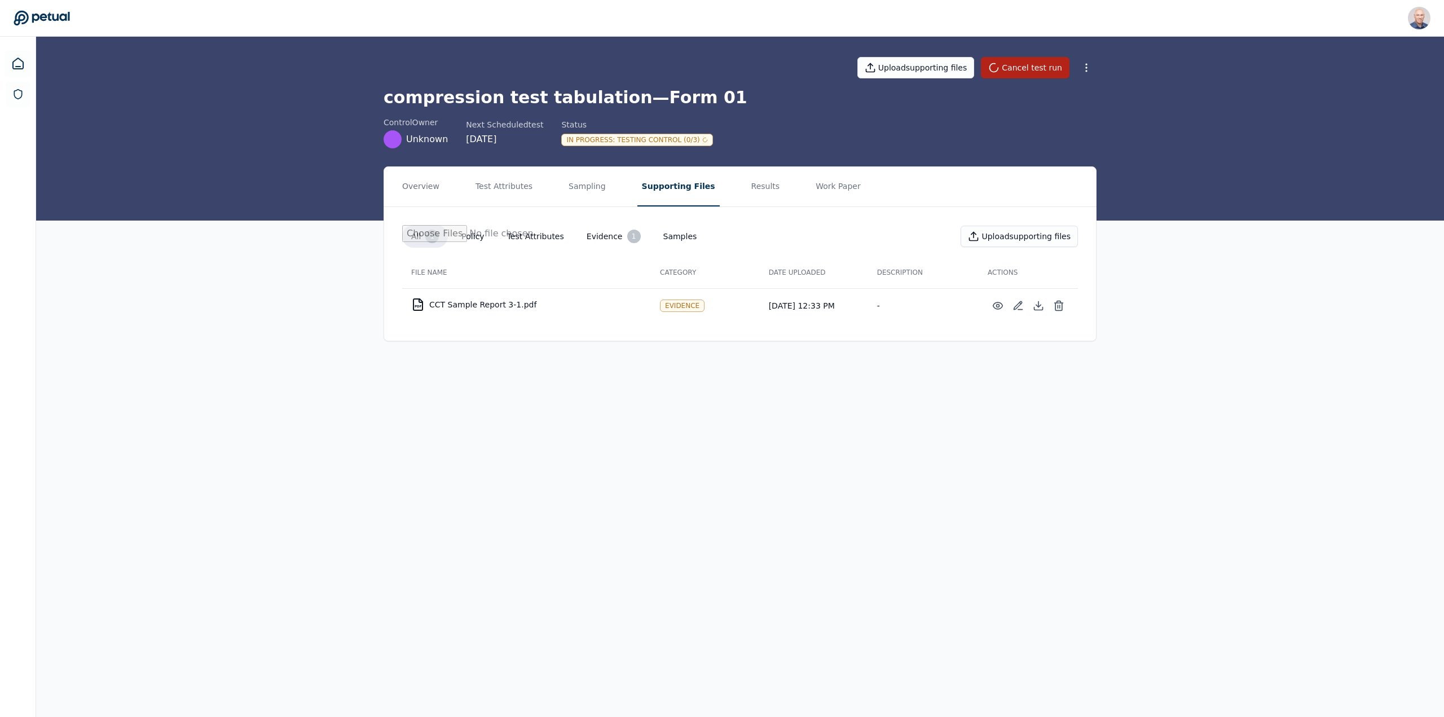
click at [647, 142] on div "In Progress : Testing Control (0/3)" at bounding box center [636, 140] width 151 height 12
click at [605, 139] on div "Internal Error" at bounding box center [596, 140] width 70 height 12
click at [578, 141] on div "Internal Error" at bounding box center [596, 140] width 70 height 12
click at [747, 183] on button "Results" at bounding box center [766, 186] width 38 height 39
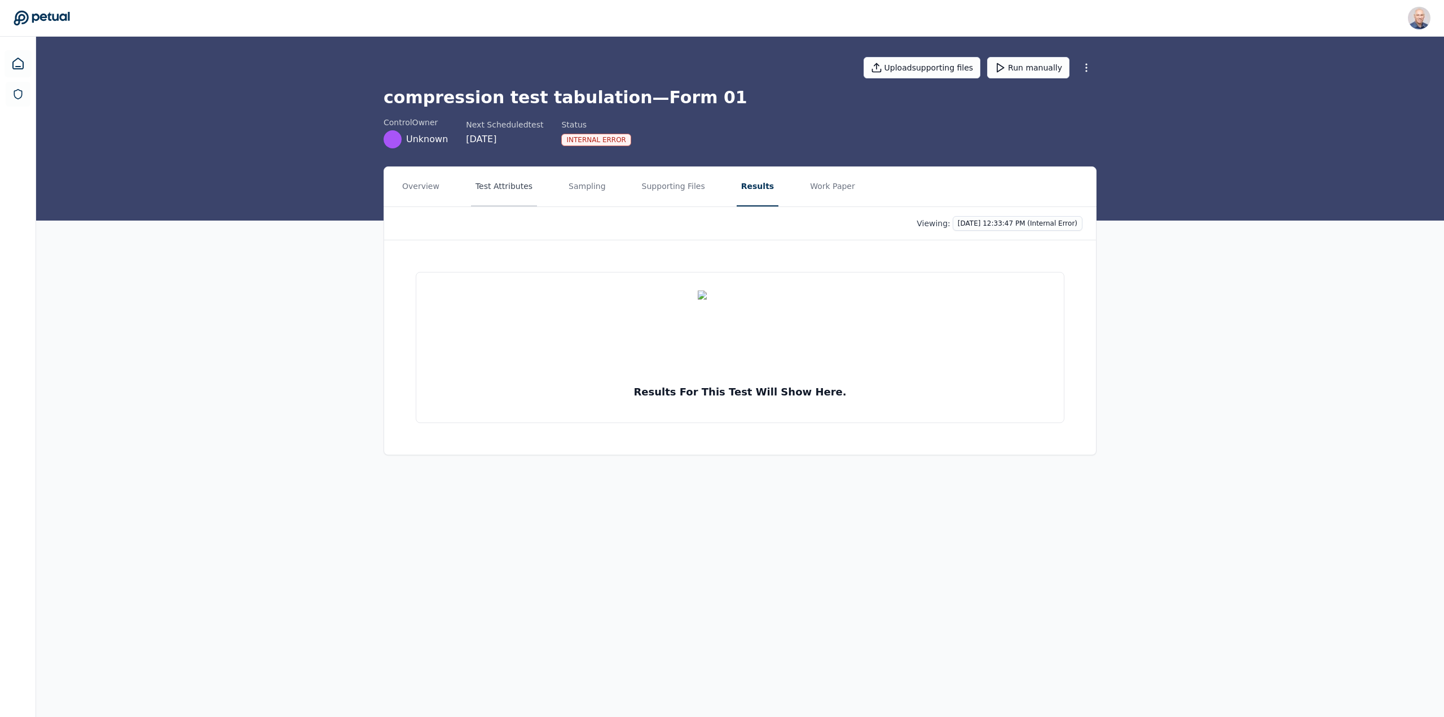
click at [501, 183] on button "Test Attributes" at bounding box center [504, 186] width 66 height 39
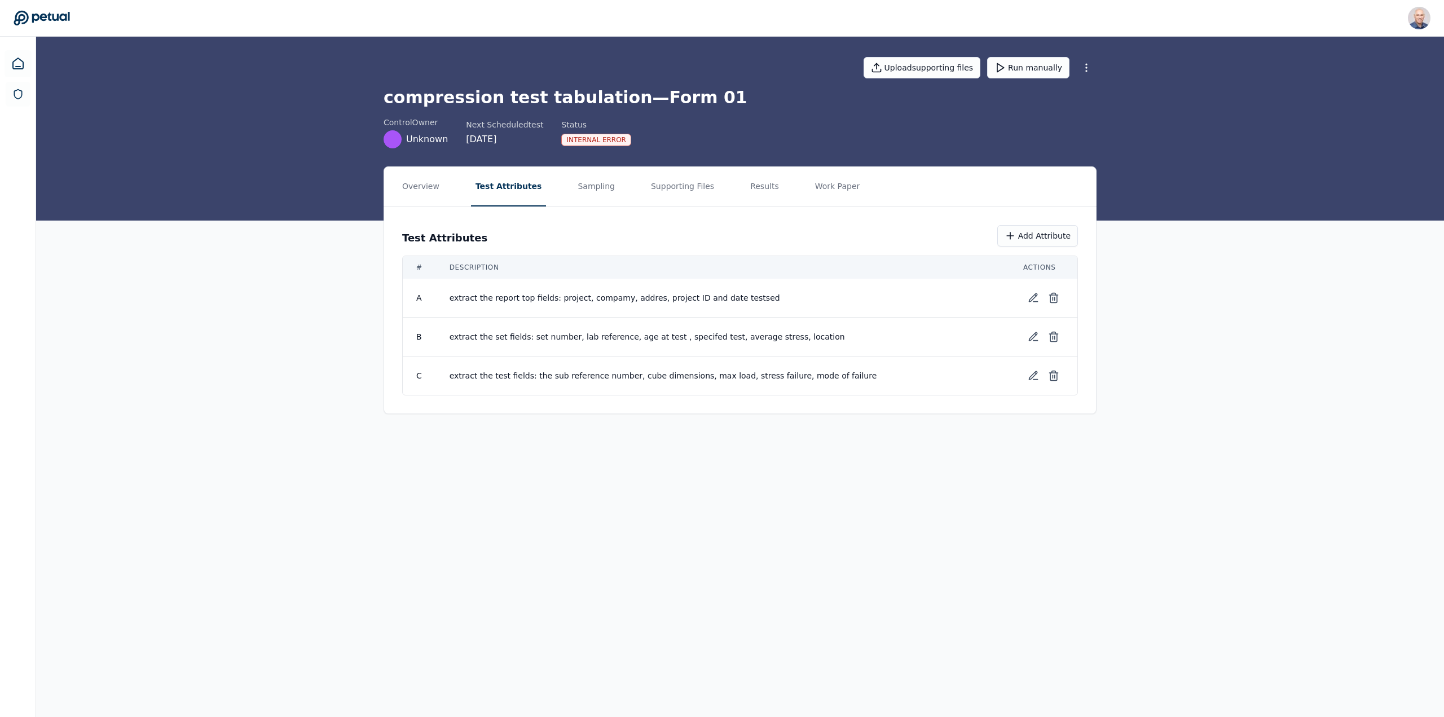
click at [570, 140] on div "Internal Error" at bounding box center [596, 140] width 70 height 12
drag, startPoint x: 633, startPoint y: 96, endPoint x: 698, endPoint y: 102, distance: 65.1
click at [698, 102] on h1 "compression test tabulation — Form 01" at bounding box center [739, 97] width 713 height 20
copy h1 "Form 01"
click at [564, 139] on div "Internal Error" at bounding box center [596, 140] width 70 height 12
